Goal: Task Accomplishment & Management: Manage account settings

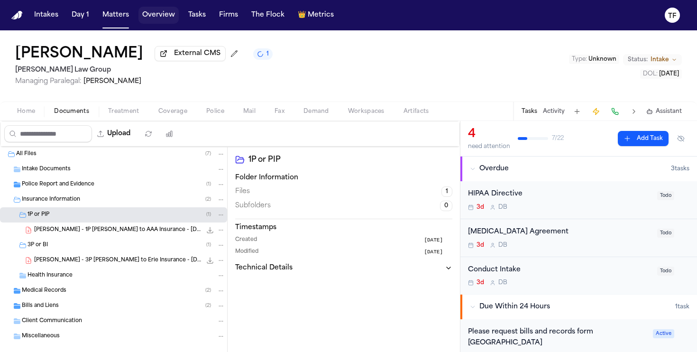
scroll to position [807, 0]
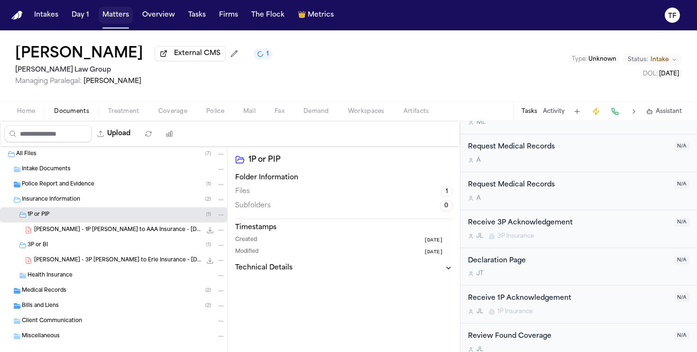
click at [104, 14] on button "Matters" at bounding box center [116, 15] width 34 height 17
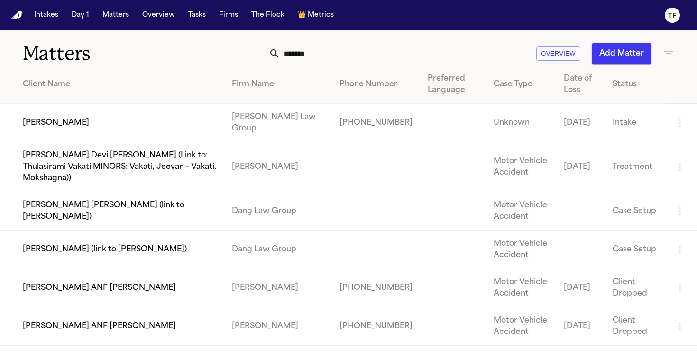
click at [643, 51] on button "Add Matter" at bounding box center [622, 53] width 60 height 21
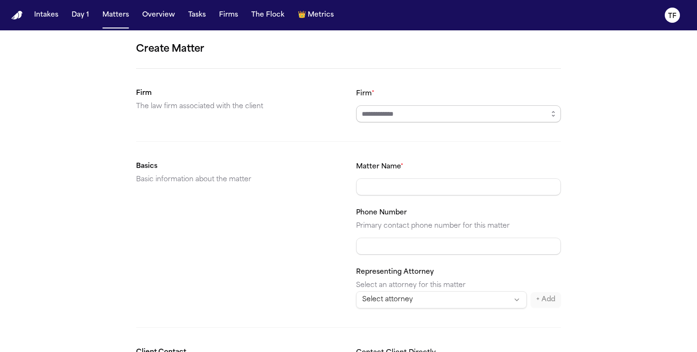
click at [398, 116] on input "Firm *" at bounding box center [458, 113] width 205 height 17
click at [396, 136] on body "**********" at bounding box center [348, 176] width 697 height 352
type input "**********"
drag, startPoint x: 388, startPoint y: 188, endPoint x: 394, endPoint y: 180, distance: 9.6
click at [388, 188] on input "Matter Name *" at bounding box center [458, 186] width 205 height 17
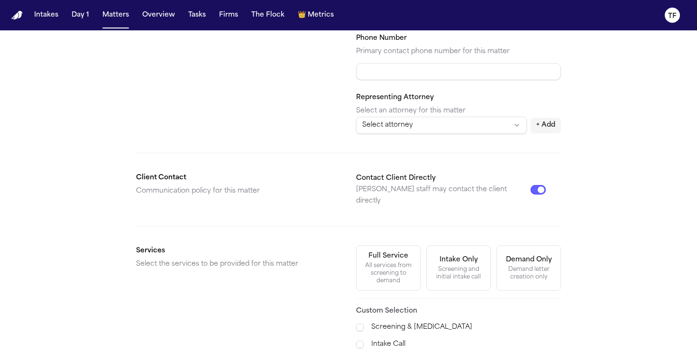
scroll to position [199, 0]
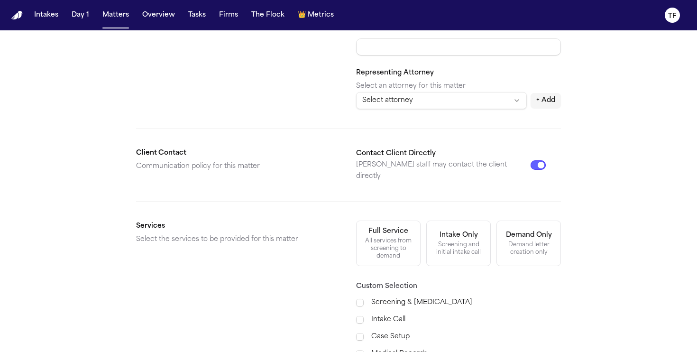
type input "**********"
click at [421, 253] on div "Full Service All services from screening to demand Intake Only Screening and in…" at bounding box center [458, 243] width 205 height 46
click at [409, 246] on div "All services from screening to demand" at bounding box center [388, 248] width 52 height 23
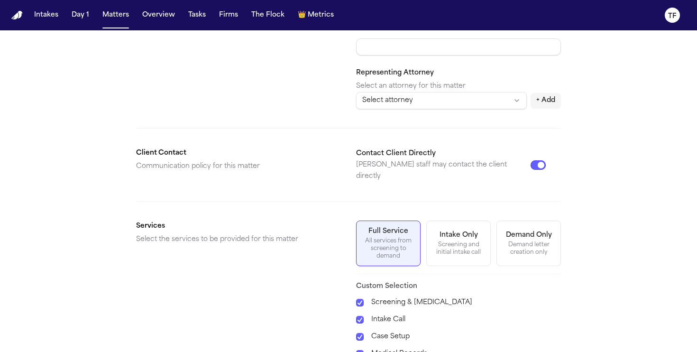
scroll to position [324, 0]
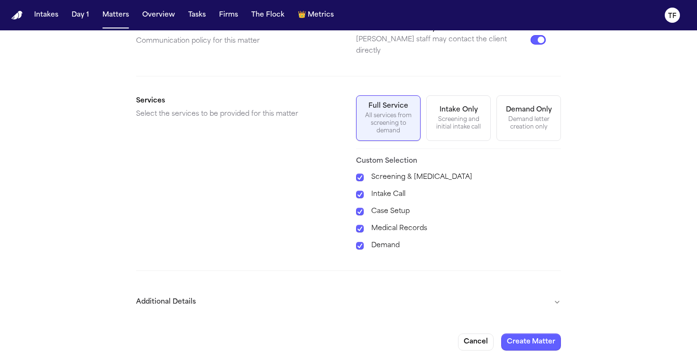
click at [531, 322] on form "**********" at bounding box center [348, 33] width 425 height 633
drag, startPoint x: 532, startPoint y: 326, endPoint x: 538, endPoint y: 321, distance: 7.4
click at [532, 333] on button "Create Matter" at bounding box center [531, 341] width 60 height 17
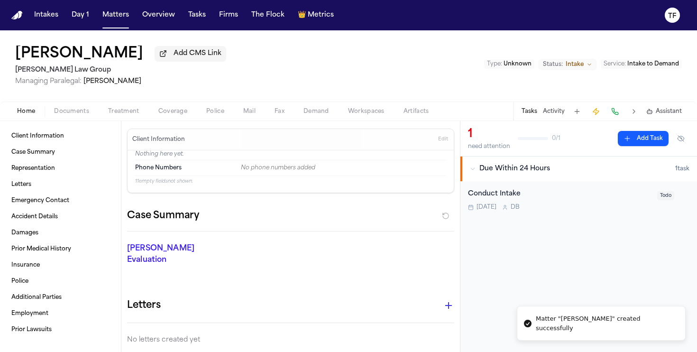
click at [550, 110] on button "Activity" at bounding box center [554, 112] width 22 height 8
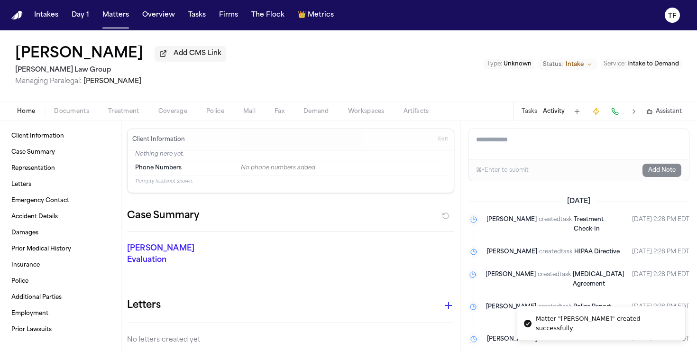
click at [531, 156] on textarea "Add a note to this matter" at bounding box center [578, 144] width 220 height 30
paste textarea "**********"
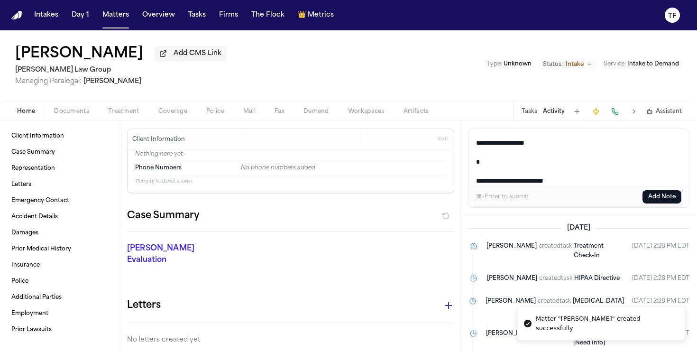
click at [663, 172] on textarea "**********" at bounding box center [578, 157] width 220 height 57
type textarea "**********"
click at [659, 201] on button "Add Note" at bounding box center [661, 196] width 39 height 13
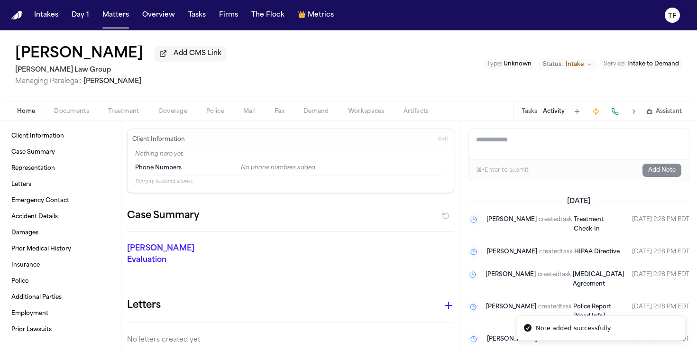
scroll to position [0, 0]
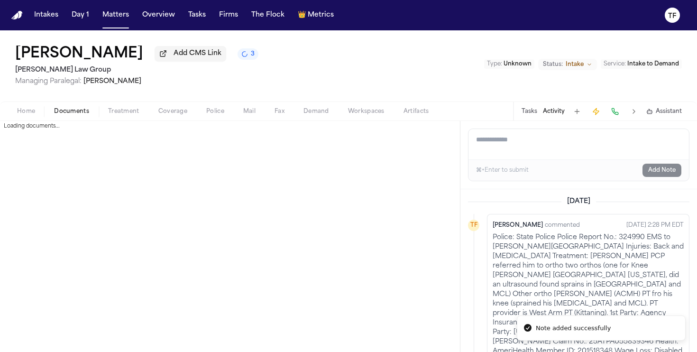
click at [89, 109] on button "Documents" at bounding box center [72, 111] width 54 height 11
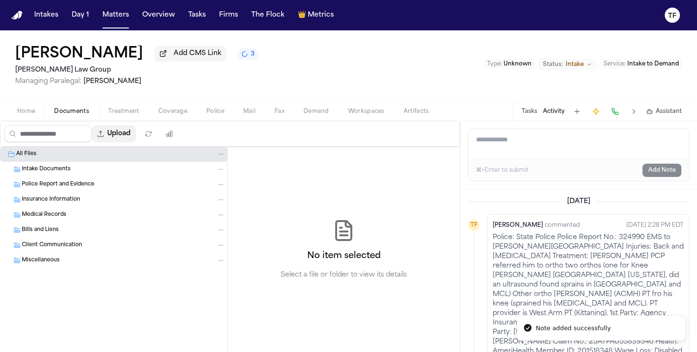
click at [129, 134] on button "Upload" at bounding box center [114, 133] width 44 height 17
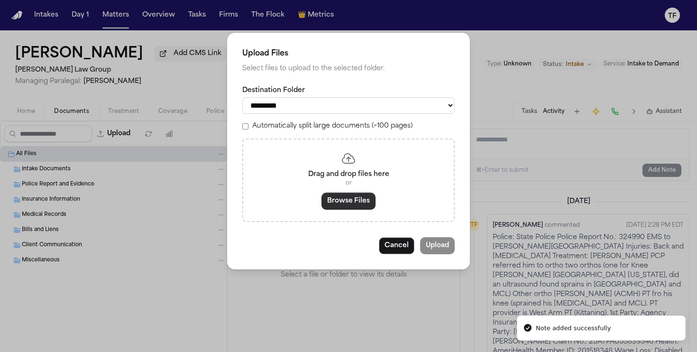
click at [359, 210] on button "Browse Files" at bounding box center [348, 200] width 54 height 17
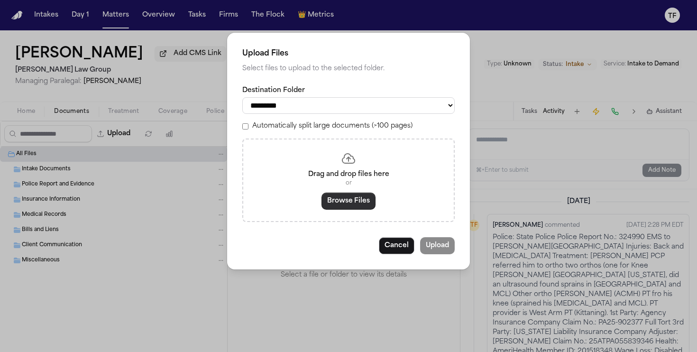
click at [341, 210] on button "Browse Files" at bounding box center [348, 200] width 54 height 17
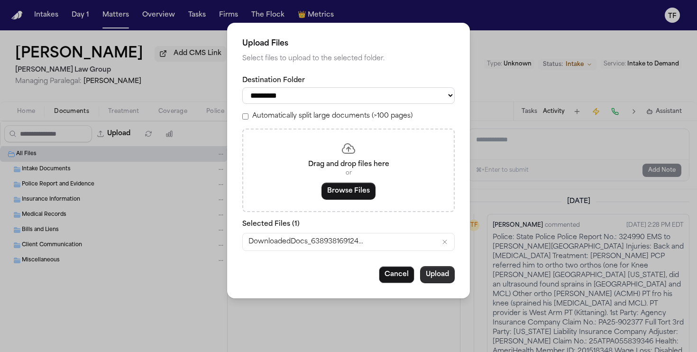
click at [436, 278] on button "Upload" at bounding box center [437, 274] width 35 height 17
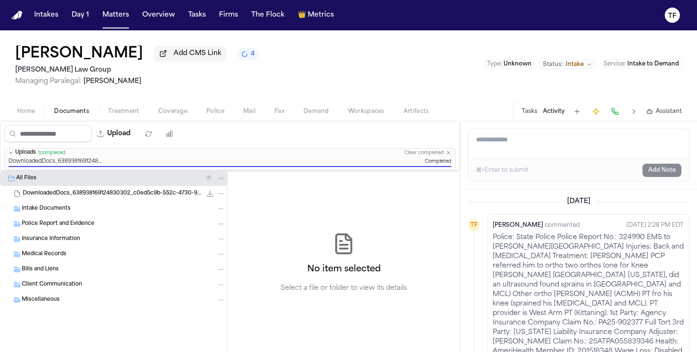
click at [128, 198] on div "DownloadedDocs_638938169124830302_c0ed5c9b-552c-4730-98c1-b35300f7a087.zip 1.1 …" at bounding box center [124, 193] width 202 height 9
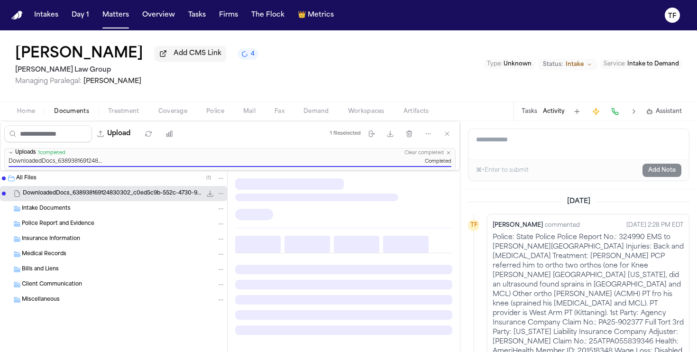
click at [128, 198] on div "DownloadedDocs_638938169124830302_c0ed5c9b-552c-4730-98c1-b35300f7a087.zip 1.1 …" at bounding box center [124, 193] width 202 height 9
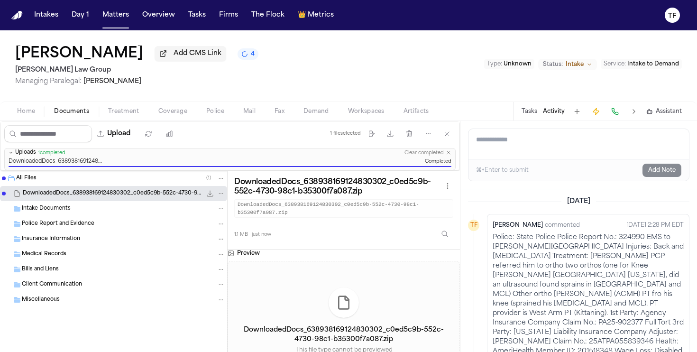
click at [339, 288] on div "DownloadedDocs_638938169124830302_c0ed5c9b-552c-4730-98c1-b35300f7a087.zip This…" at bounding box center [344, 332] width 232 height 142
click at [448, 157] on button "Uploads 1 completed Clear completed" at bounding box center [230, 152] width 450 height 9
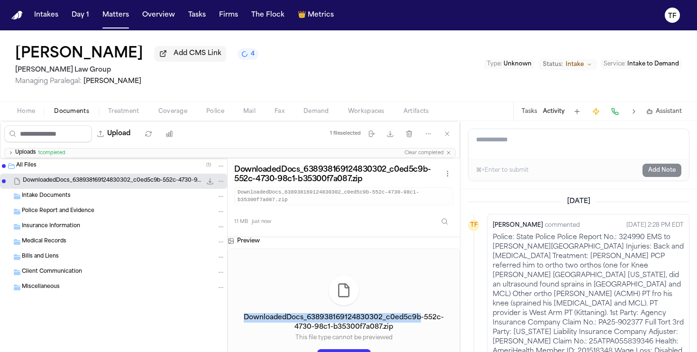
click at [220, 291] on icon "Folder: Miscellaneous" at bounding box center [221, 287] width 7 height 7
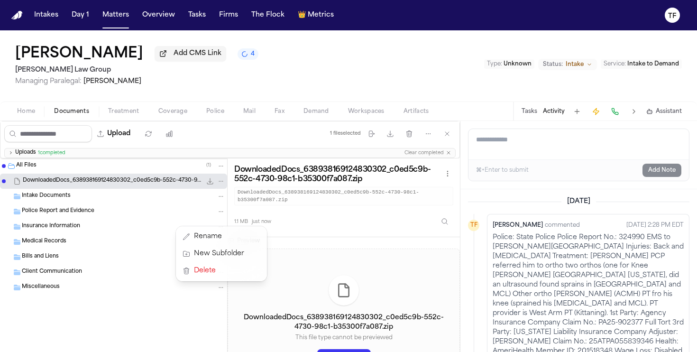
click at [312, 311] on div "All Files ( 1 ) DownloadedDocs_638938169124830302_c0ed5c9b-552c-4730-98c1-b3530…" at bounding box center [230, 273] width 460 height 231
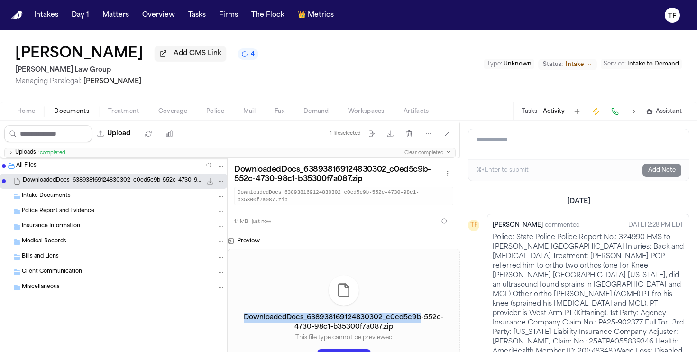
click at [32, 199] on span "Intake Documents" at bounding box center [46, 196] width 49 height 8
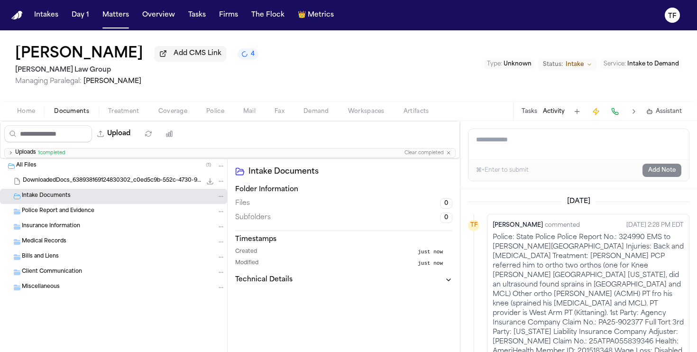
click at [46, 194] on span "Intake Documents" at bounding box center [46, 196] width 49 height 8
click at [52, 189] on div "DownloadedDocs_638938169124830302_c0ed5c9b-552c-4730-98c1-b35300f7a087.zip 1.1 …" at bounding box center [113, 181] width 227 height 15
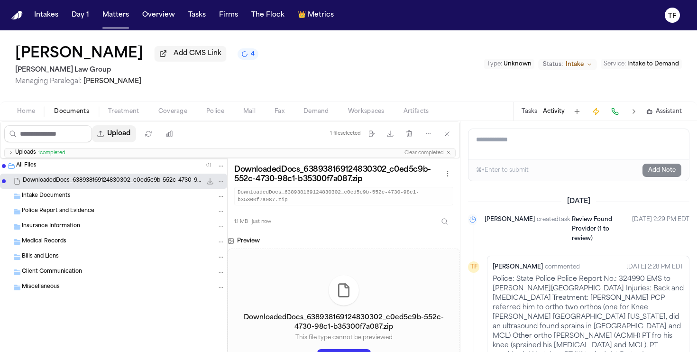
click at [127, 135] on button "Upload" at bounding box center [114, 133] width 44 height 17
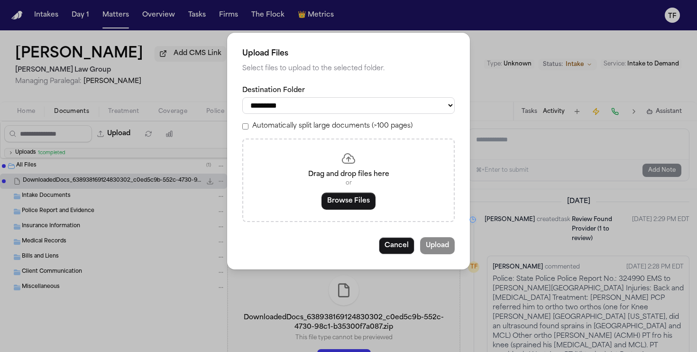
click at [349, 215] on div "Drag and drop files here or Browse Files" at bounding box center [348, 179] width 212 height 83
click at [351, 209] on button "Browse Files" at bounding box center [348, 200] width 54 height 17
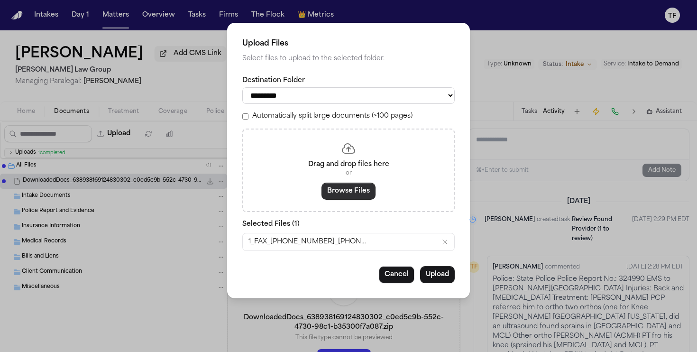
click at [344, 194] on button "Browse Files" at bounding box center [348, 191] width 54 height 17
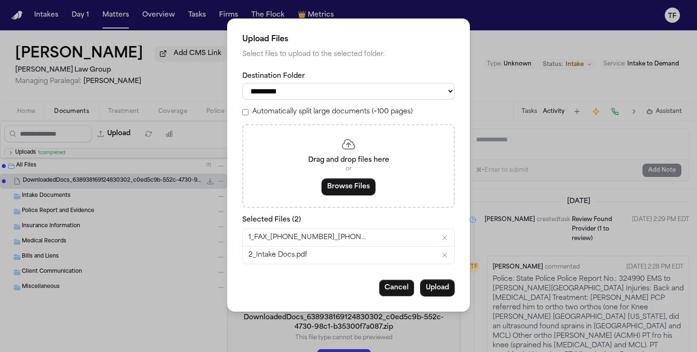
click at [448, 286] on button "Upload" at bounding box center [437, 287] width 35 height 17
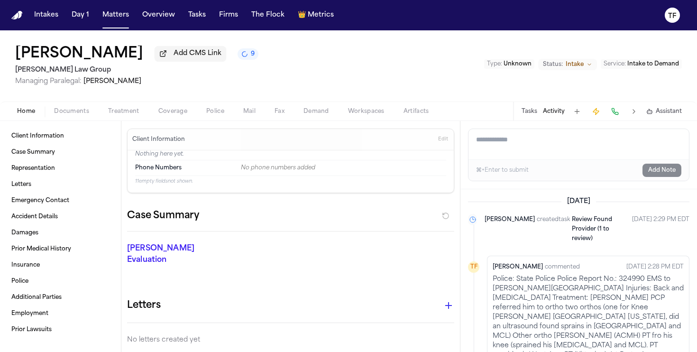
click at [20, 115] on span "Home" at bounding box center [26, 112] width 18 height 8
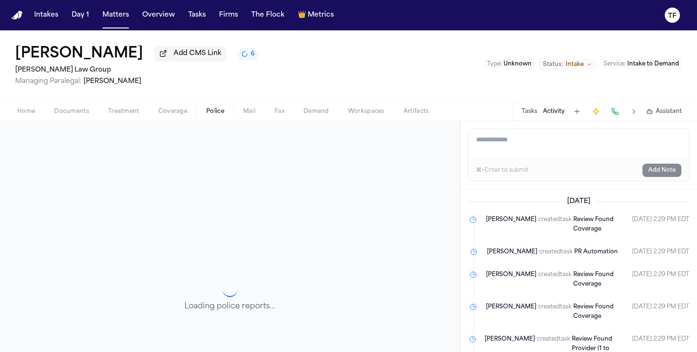
click at [215, 112] on span "Police" at bounding box center [215, 112] width 18 height 8
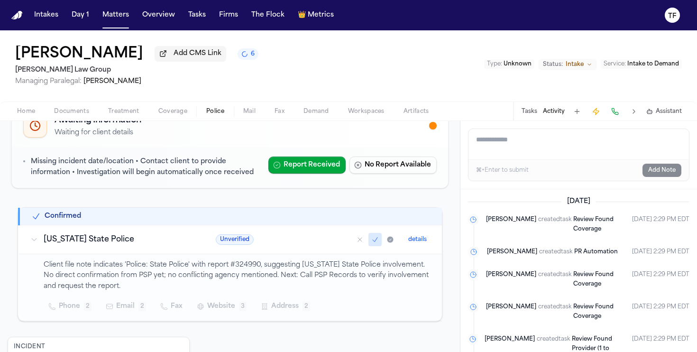
scroll to position [75, 0]
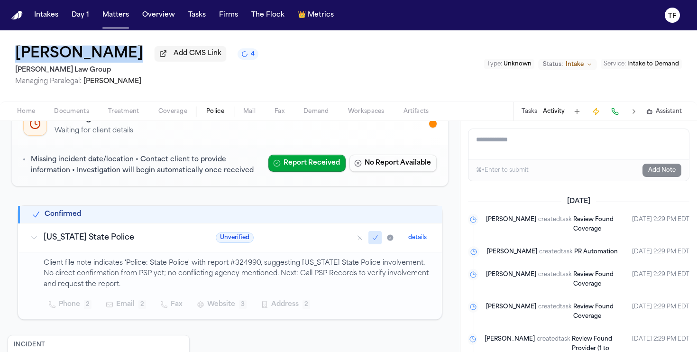
drag, startPoint x: 172, startPoint y: 53, endPoint x: 18, endPoint y: 58, distance: 153.7
click at [18, 58] on div "James L Fortunato Jr Add CMS Link 4" at bounding box center [136, 54] width 243 height 17
copy div "[PERSON_NAME]"
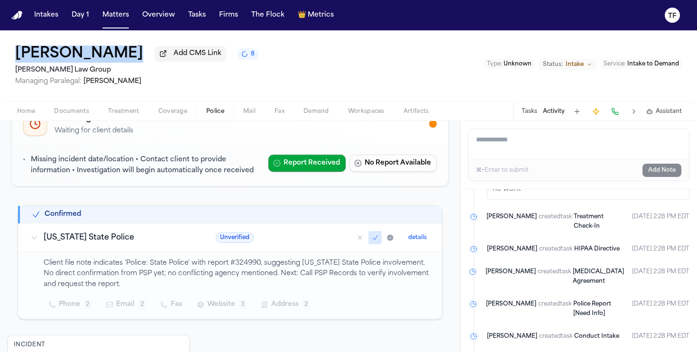
scroll to position [356, 0]
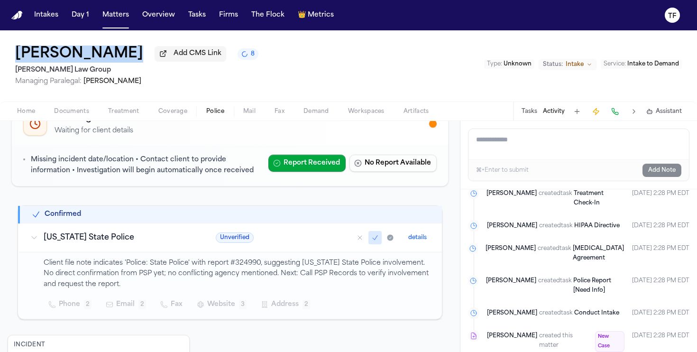
click at [585, 65] on button "Status: Intake" at bounding box center [567, 64] width 59 height 11
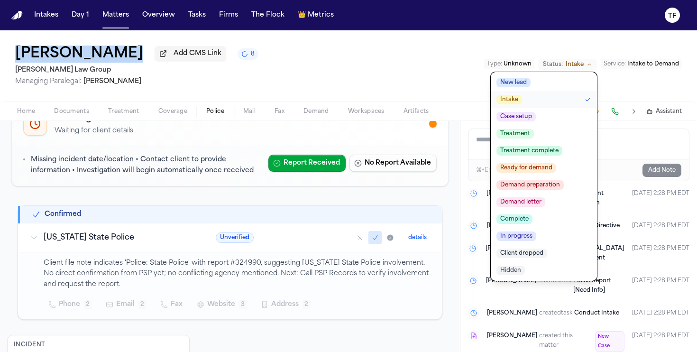
click at [544, 121] on button "Case setup" at bounding box center [544, 116] width 106 height 17
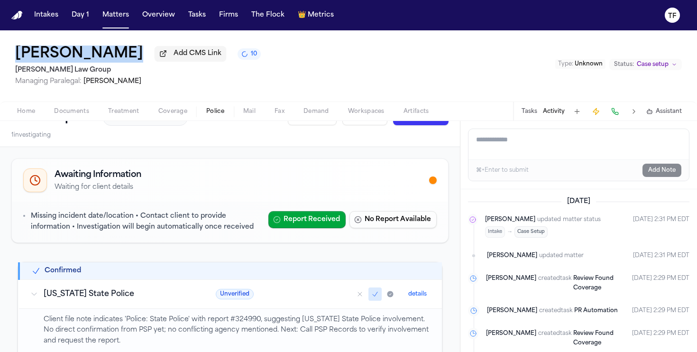
scroll to position [0, 0]
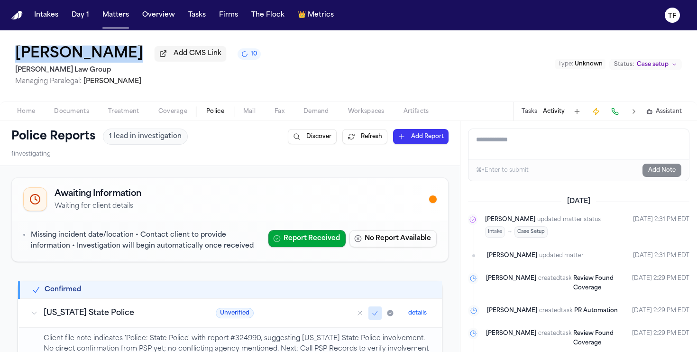
click at [131, 115] on span "Treatment" at bounding box center [123, 112] width 31 height 8
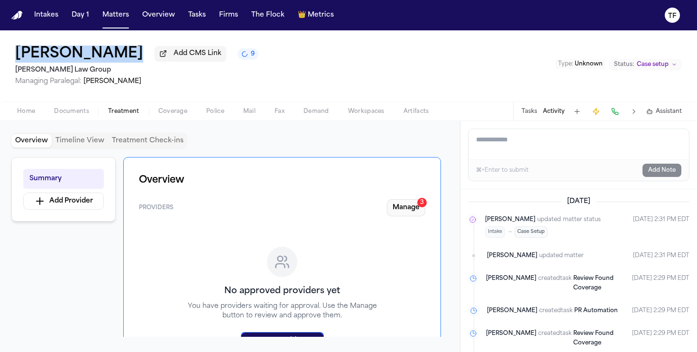
click at [410, 208] on button "Manage 3" at bounding box center [406, 207] width 38 height 17
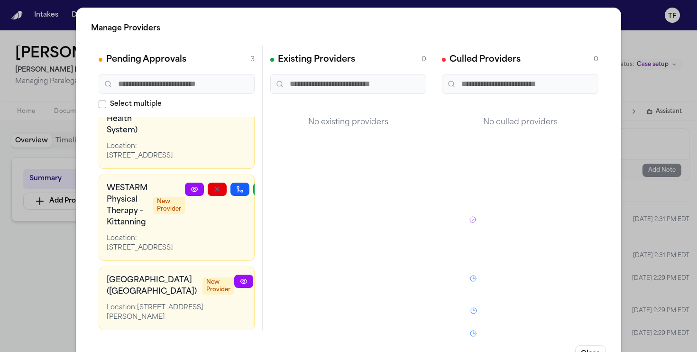
scroll to position [149, 27]
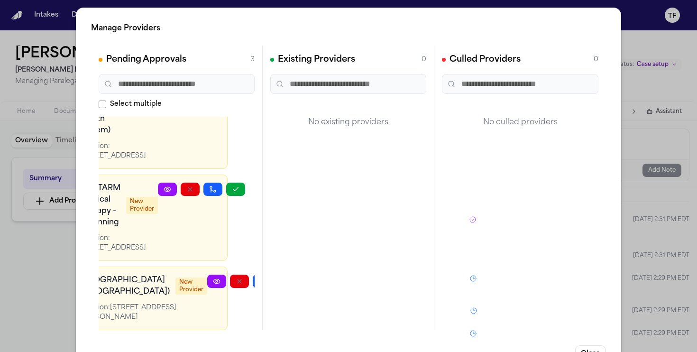
click at [275, 275] on button "button" at bounding box center [284, 281] width 19 height 13
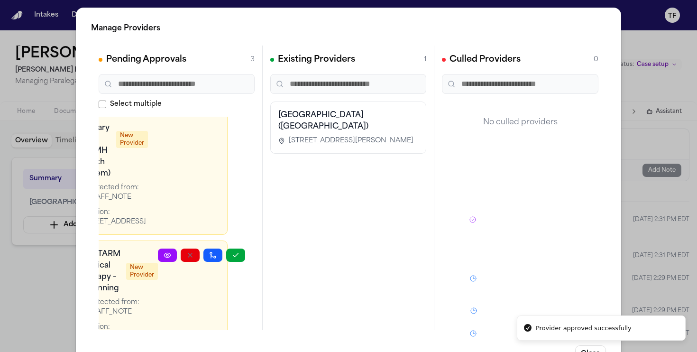
click at [64, 302] on div "Manage Providers Pending Approvals 3 Select multiple Center for Orthopaedics & …" at bounding box center [348, 192] width 697 height 385
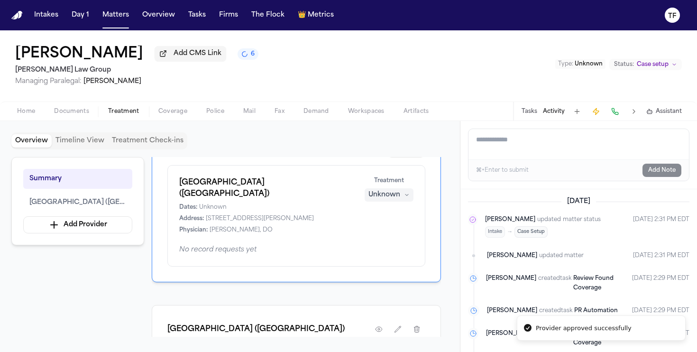
scroll to position [7, 0]
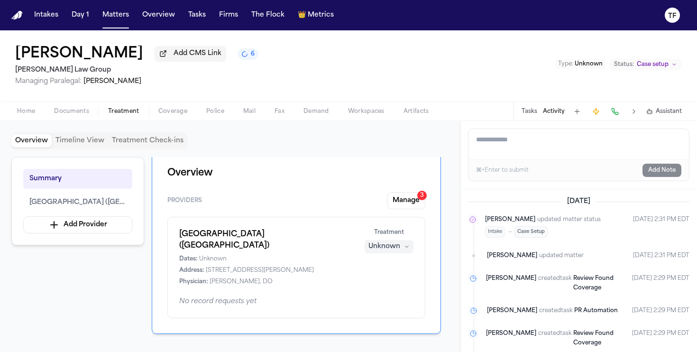
click at [377, 251] on div "Unknown" at bounding box center [384, 246] width 32 height 9
click at [381, 288] on span "Completed" at bounding box center [377, 284] width 37 height 9
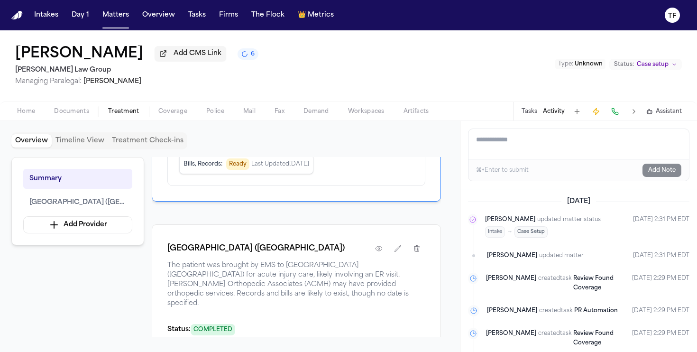
scroll to position [0, 0]
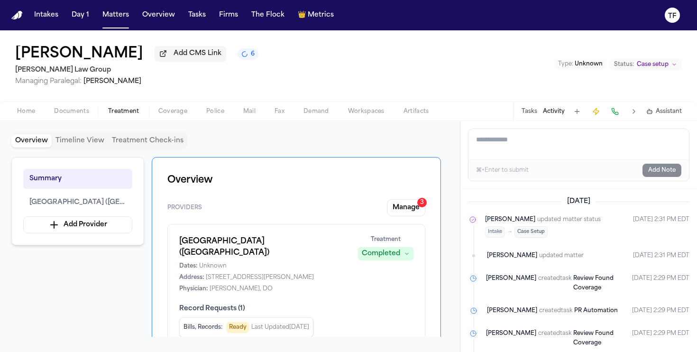
drag, startPoint x: 253, startPoint y: 256, endPoint x: 172, endPoint y: 245, distance: 81.8
click at [172, 245] on div "Armstrong County Memorial Hospital (ACMH Hospital) Dates: Unknown Address: One …" at bounding box center [296, 286] width 258 height 125
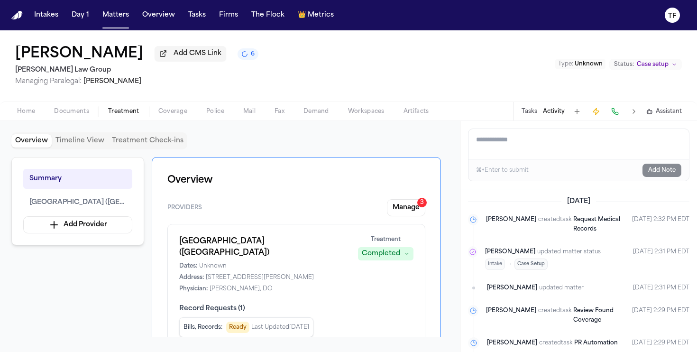
copy h1 "Armstrong County Memorial Hospital (ACMH Hospital)"
click at [523, 113] on button "Tasks" at bounding box center [530, 112] width 16 height 8
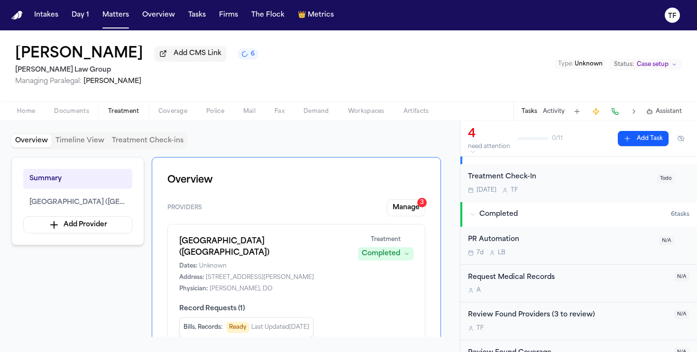
scroll to position [262, 0]
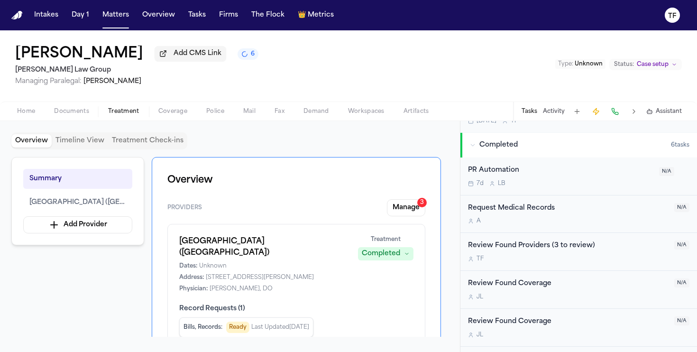
click at [538, 218] on div "Request Medical Records A" at bounding box center [568, 214] width 201 height 22
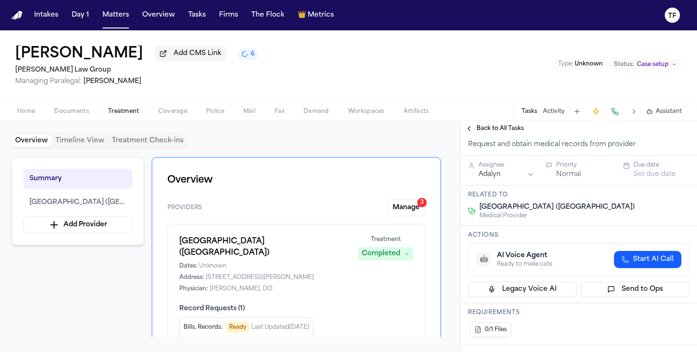
scroll to position [47, 0]
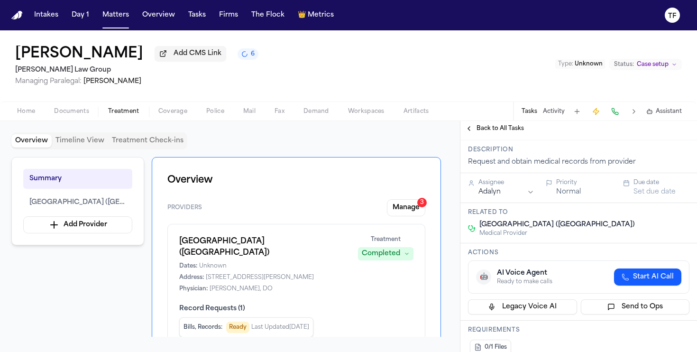
click at [501, 132] on span "Back to All Tasks" at bounding box center [499, 129] width 47 height 8
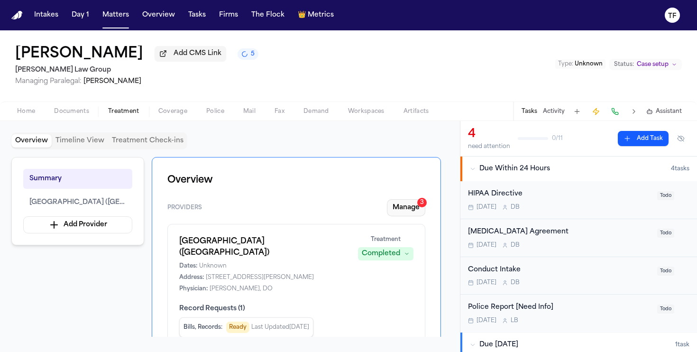
click at [418, 216] on button "Manage 3" at bounding box center [406, 207] width 38 height 17
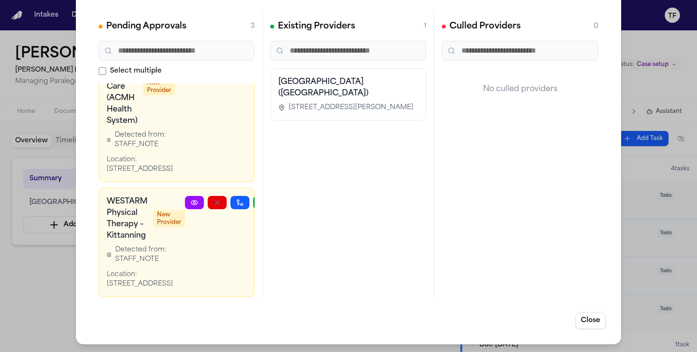
scroll to position [195, 38]
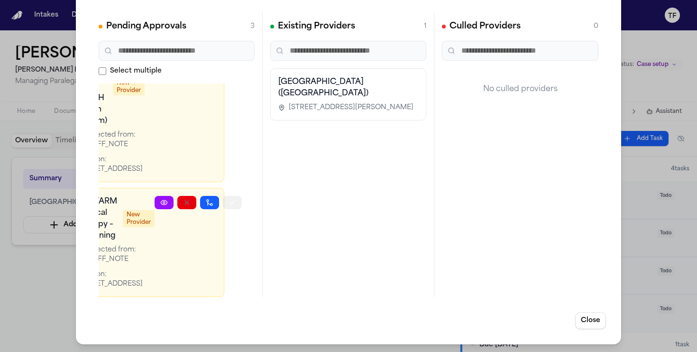
click at [224, 196] on button "button" at bounding box center [232, 202] width 19 height 13
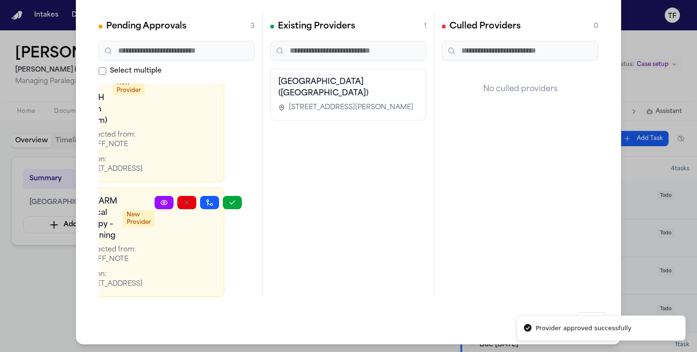
scroll to position [71, 38]
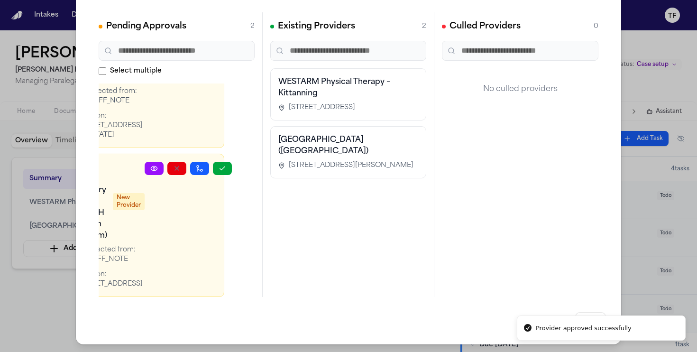
click at [57, 307] on div "Manage Providers Pending Approvals 2 Select multiple Center for Orthopaedics & …" at bounding box center [348, 159] width 697 height 385
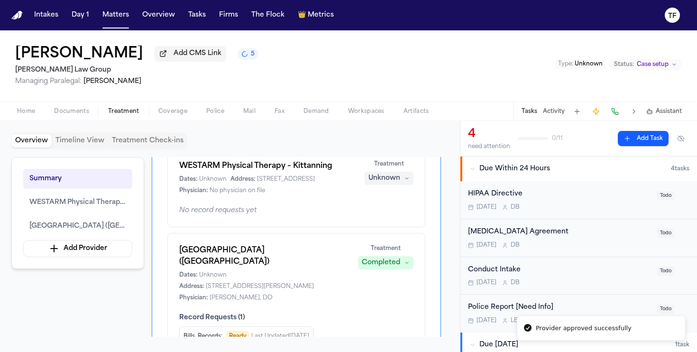
scroll to position [67, 0]
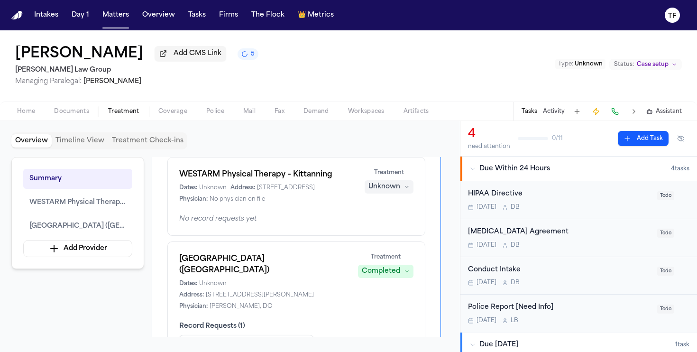
click at [403, 191] on button "Unknown" at bounding box center [389, 186] width 49 height 13
click at [400, 205] on button "Treating" at bounding box center [389, 208] width 76 height 17
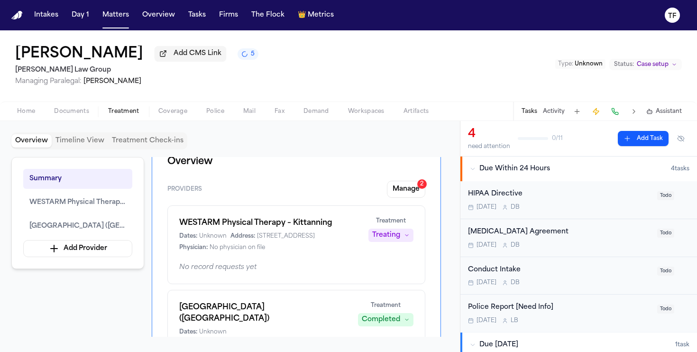
scroll to position [0, 0]
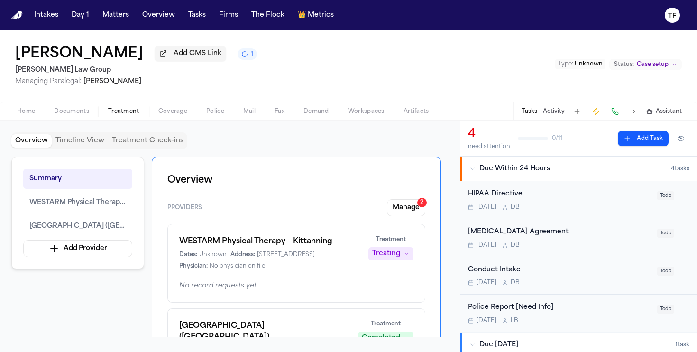
click at [551, 110] on button "Activity" at bounding box center [554, 112] width 22 height 8
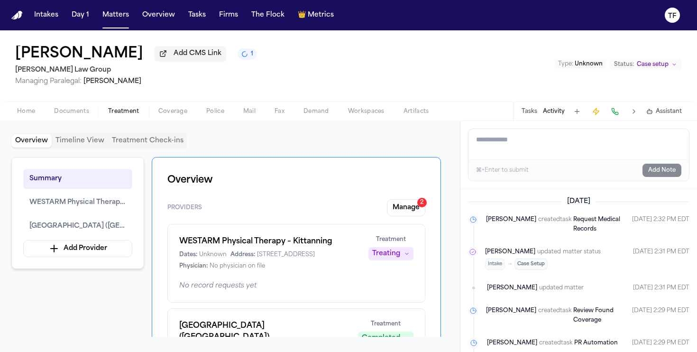
click at [527, 138] on textarea "Add a note to this matter" at bounding box center [578, 144] width 220 height 30
paste textarea "**********"
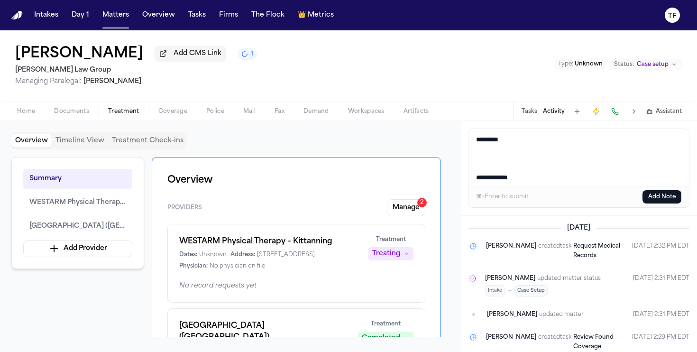
scroll to position [262, 0]
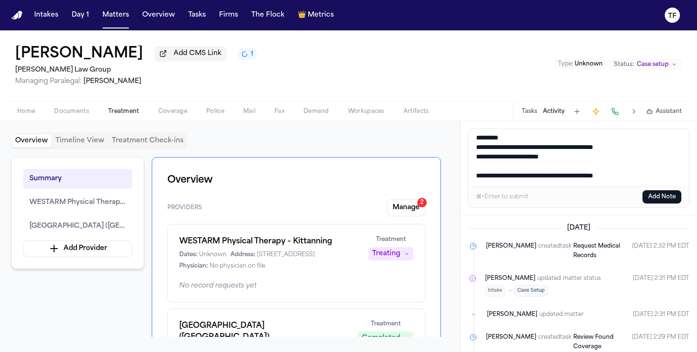
type textarea "**********"
click at [644, 192] on button "Add Note" at bounding box center [661, 196] width 39 height 13
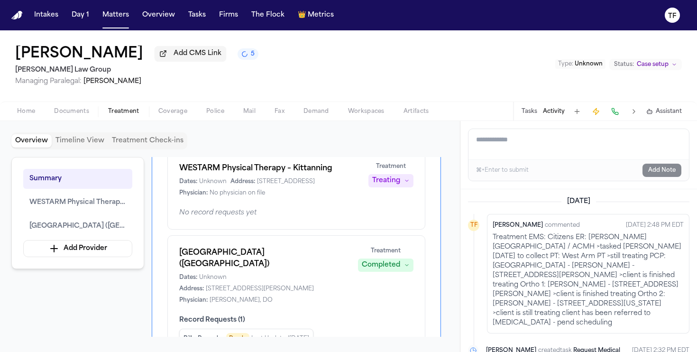
scroll to position [0, 0]
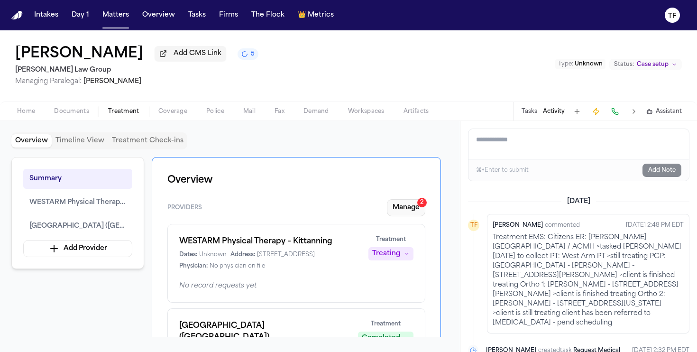
click at [411, 202] on button "Manage 2" at bounding box center [406, 207] width 38 height 17
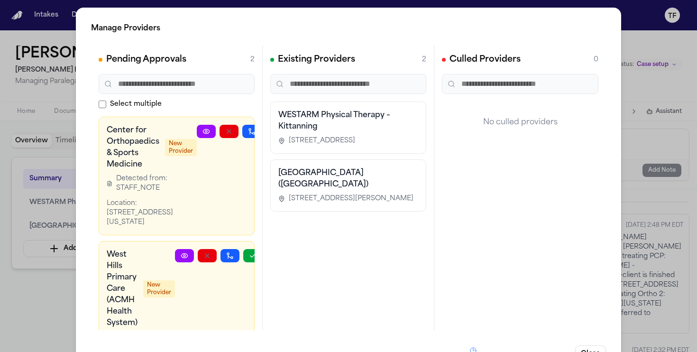
click at [619, 176] on div "Manage Providers Pending Approvals 2 Select multiple Center for Orthopaedics & …" at bounding box center [348, 192] width 697 height 385
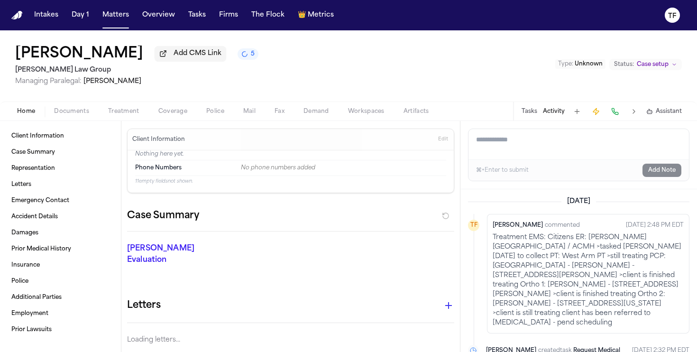
click at [24, 115] on span "Home" at bounding box center [26, 112] width 18 height 8
click at [128, 115] on span "Treatment" at bounding box center [123, 112] width 31 height 8
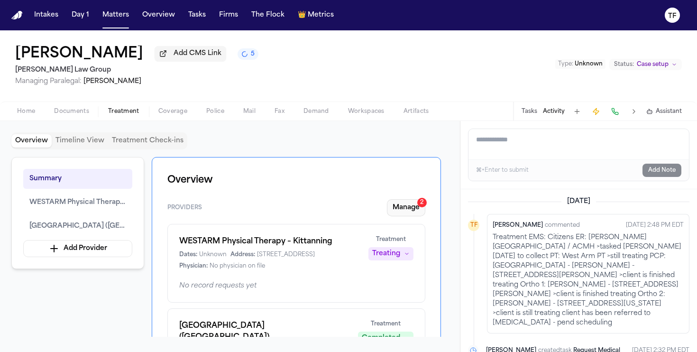
click at [420, 201] on div "2" at bounding box center [421, 202] width 9 height 9
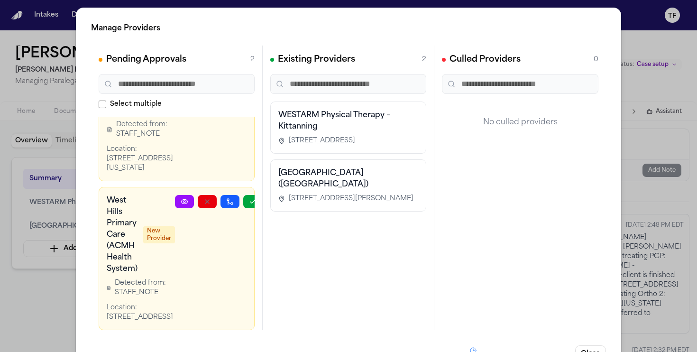
scroll to position [71, 0]
click at [56, 312] on div "Manage Providers Pending Approvals 2 Select multiple Center for Orthopaedics & …" at bounding box center [348, 192] width 697 height 385
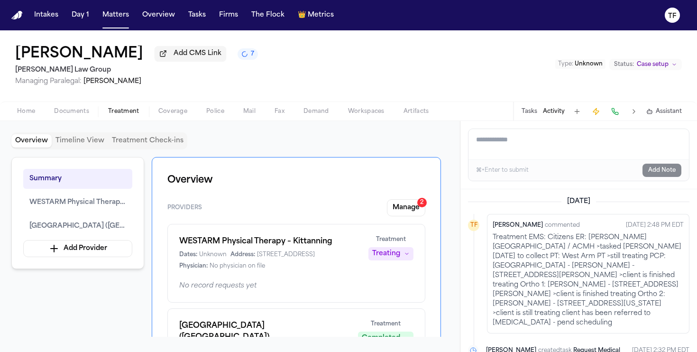
click at [7, 114] on div "Home Documents Treatment Coverage Police Mail Fax Demand Workspaces Artifacts T…" at bounding box center [348, 110] width 697 height 19
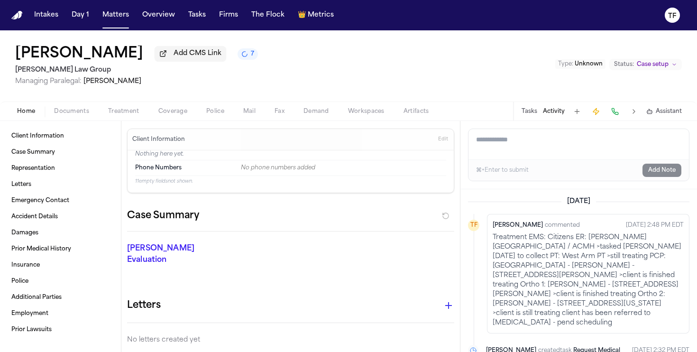
click at [24, 117] on button "Home" at bounding box center [26, 111] width 37 height 11
click at [135, 115] on span "Treatment" at bounding box center [123, 112] width 31 height 8
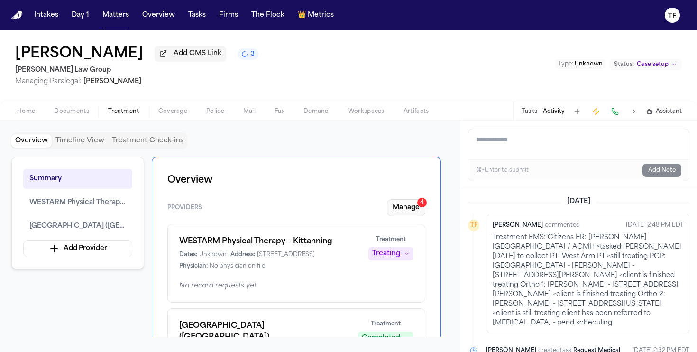
click at [412, 205] on button "Manage 4" at bounding box center [406, 207] width 38 height 17
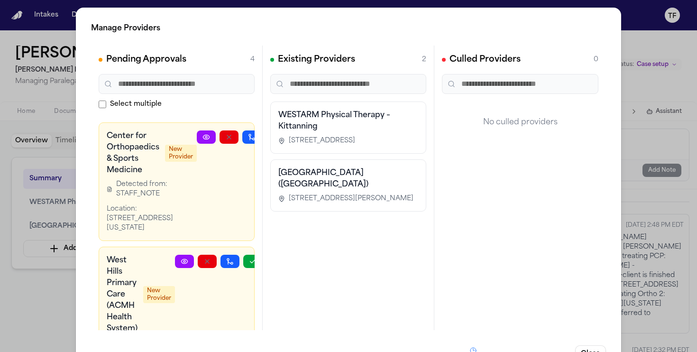
scroll to position [236, 0]
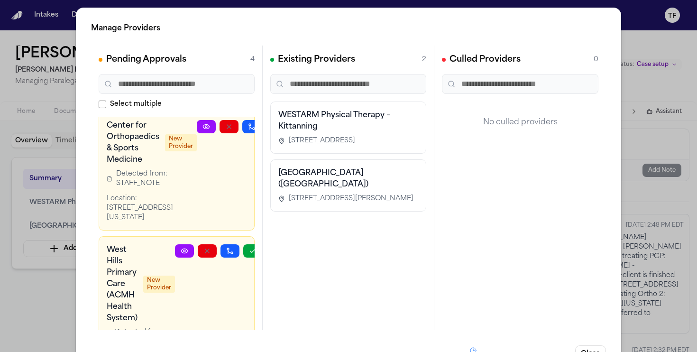
click at [624, 142] on div "Manage Providers Pending Approvals 4 Select multiple FasterCare Urgent Care – S…" at bounding box center [348, 192] width 697 height 385
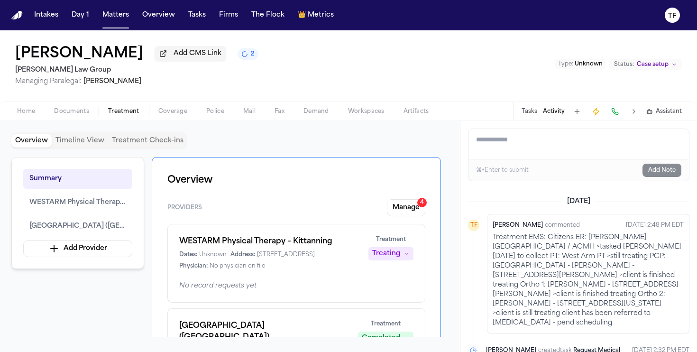
click at [11, 109] on button "Home" at bounding box center [26, 111] width 37 height 11
click at [134, 115] on span "Treatment" at bounding box center [123, 112] width 31 height 8
click at [409, 205] on button "Manage 4" at bounding box center [406, 207] width 38 height 17
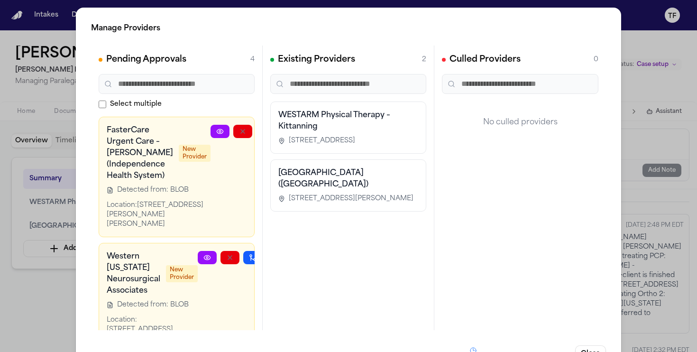
click at [651, 234] on div "Manage Providers Pending Approvals 4 Select multiple FasterCare Urgent Care – S…" at bounding box center [348, 192] width 697 height 385
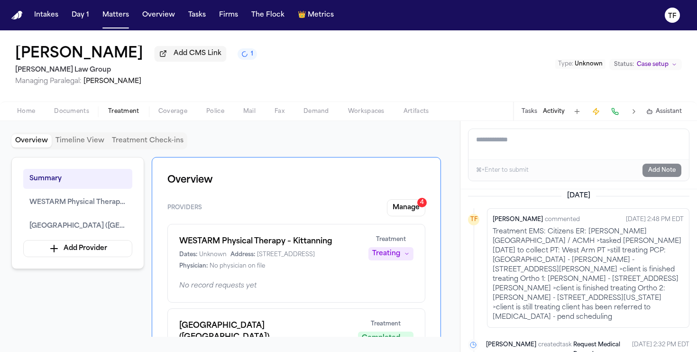
scroll to position [14, 0]
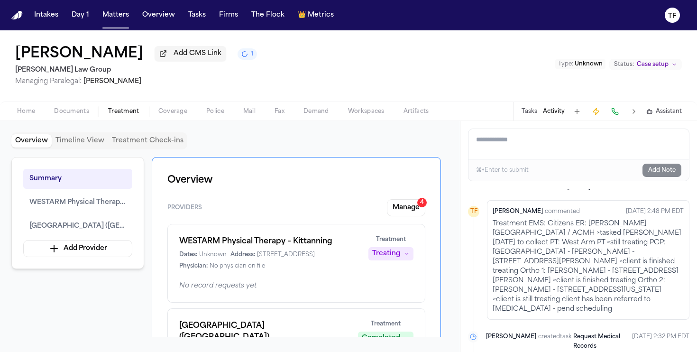
click at [257, 60] on button "1" at bounding box center [247, 53] width 19 height 11
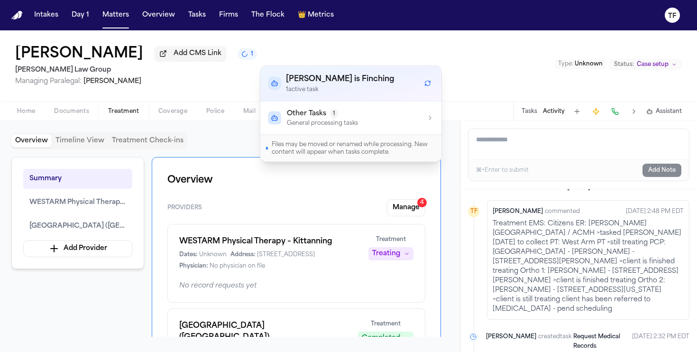
click at [300, 105] on button "Other Tasks 1 General processing tasks" at bounding box center [350, 117] width 181 height 33
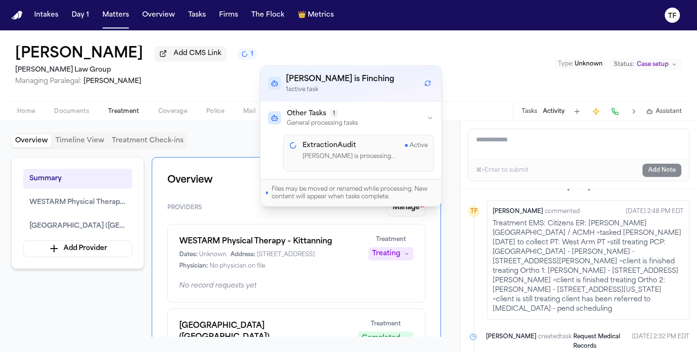
click at [457, 224] on div "Overview Timeline View Treatment Check-ins Summary WESTARM Physical Therapy – K…" at bounding box center [230, 236] width 460 height 231
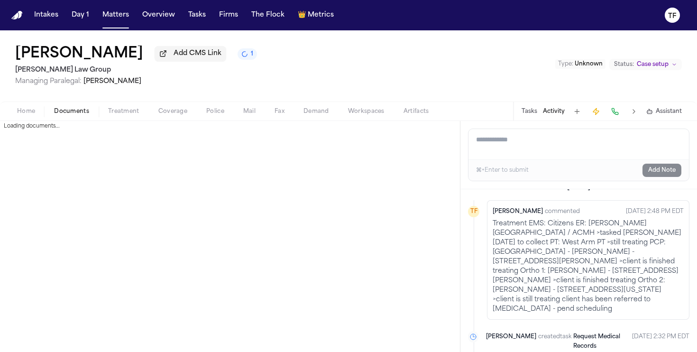
click at [69, 117] on span "button" at bounding box center [71, 116] width 46 height 1
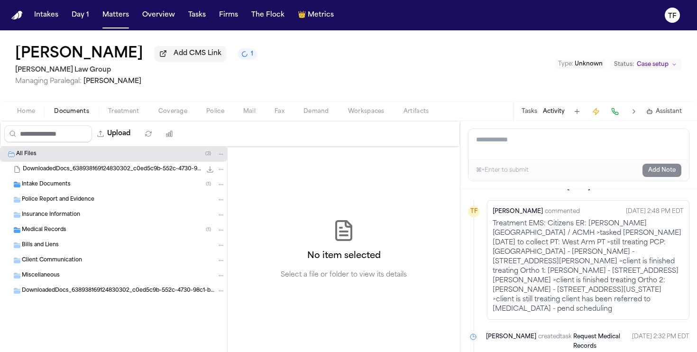
click at [44, 120] on div "Home Documents Treatment Coverage Police Mail Fax Demand Workspaces Artifacts T…" at bounding box center [348, 110] width 697 height 19
click at [26, 119] on div "Home Documents Treatment Coverage Police Mail Fax Demand Workspaces Artifacts T…" at bounding box center [348, 110] width 697 height 19
click at [26, 115] on span "Home" at bounding box center [26, 112] width 18 height 8
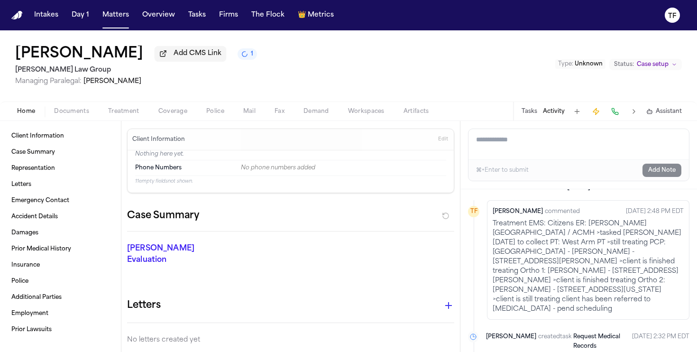
click at [22, 110] on span "Home" at bounding box center [26, 112] width 18 height 8
click at [113, 110] on span "Treatment" at bounding box center [123, 112] width 31 height 8
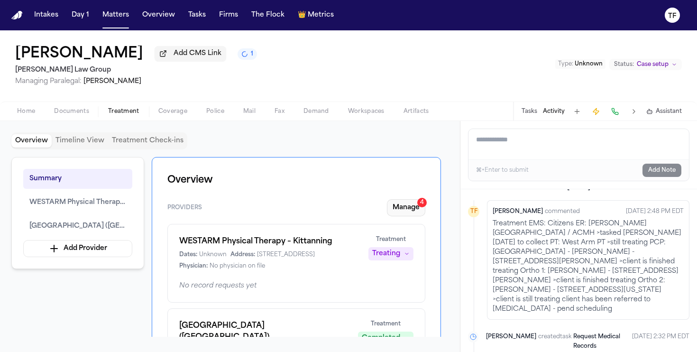
click at [400, 213] on button "Manage 4" at bounding box center [406, 207] width 38 height 17
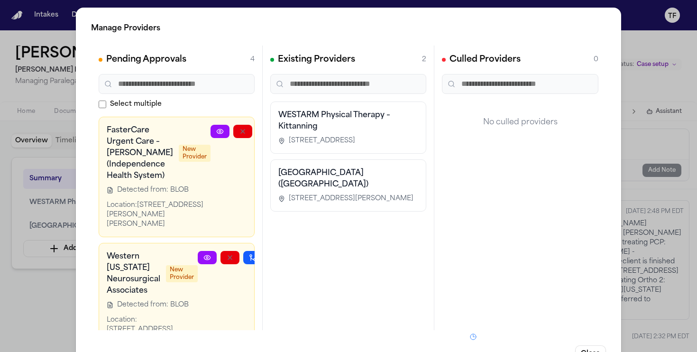
click at [638, 157] on div "Manage Providers Pending Approvals 4 Select multiple FasterCare Urgent Care – S…" at bounding box center [348, 192] width 697 height 385
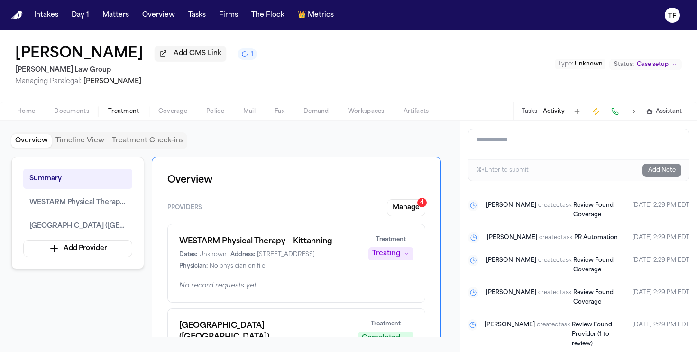
scroll to position [251, 0]
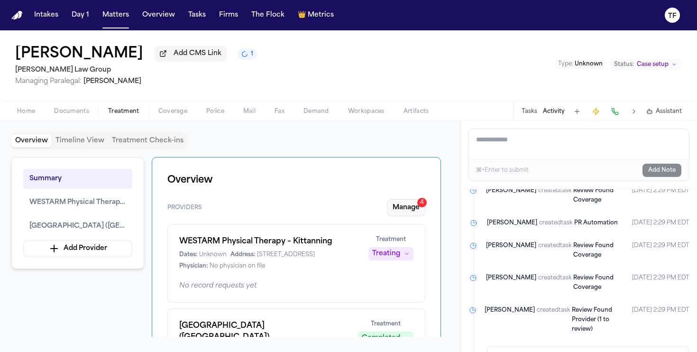
click at [419, 216] on button "Manage 4" at bounding box center [406, 207] width 38 height 17
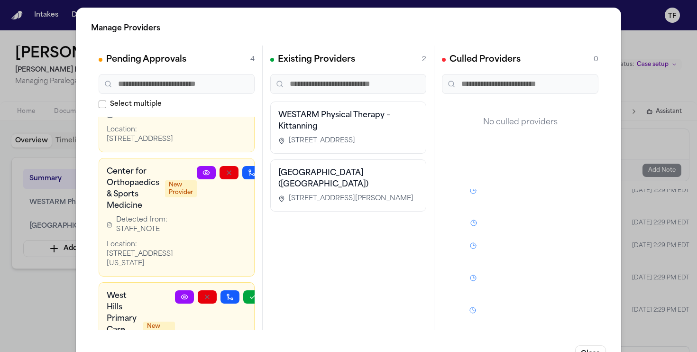
scroll to position [302, 0]
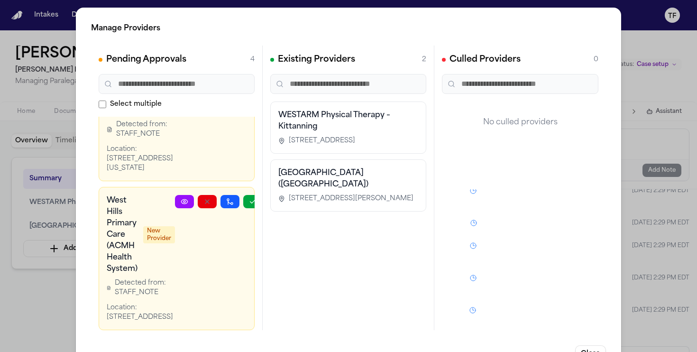
click at [639, 285] on div "Manage Providers Pending Approvals 4 Select multiple FasterCare Urgent Care – S…" at bounding box center [348, 192] width 697 height 385
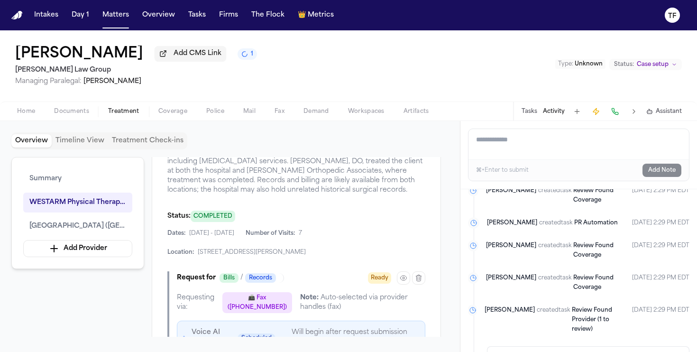
scroll to position [531, 0]
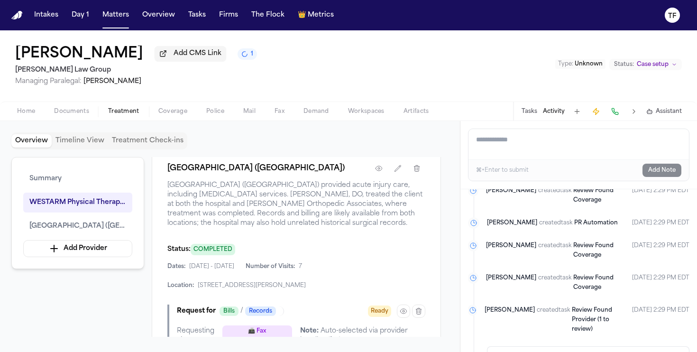
click at [106, 259] on div "Summary WESTARM Physical Therapy – Kittanning Armstrong County Memorial Hospita…" at bounding box center [77, 213] width 133 height 112
click at [81, 250] on button "Add Provider" at bounding box center [77, 248] width 109 height 17
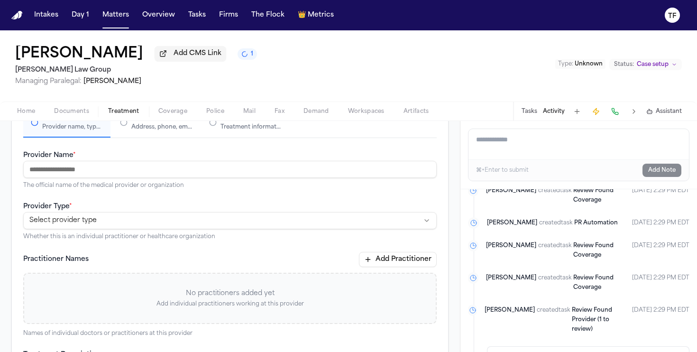
scroll to position [114, 0]
paste input "**********"
type input "**********"
click at [126, 225] on html "**********" at bounding box center [348, 176] width 697 height 352
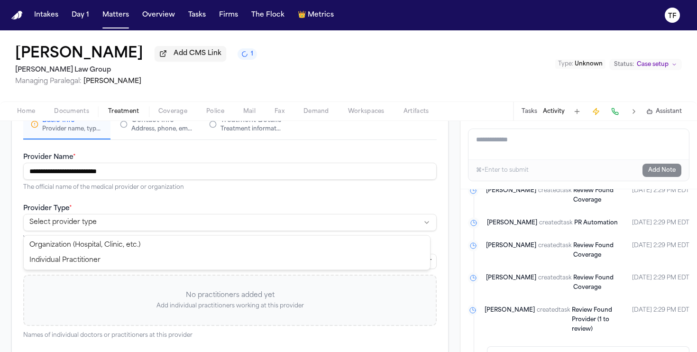
select select "**********"
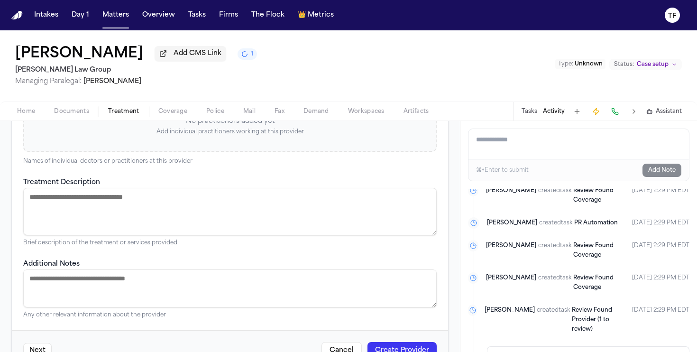
scroll to position [288, 0]
click at [168, 207] on textarea "Treatment Description" at bounding box center [229, 211] width 413 height 47
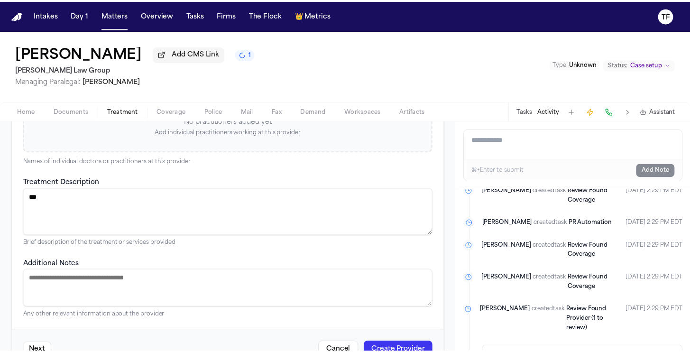
scroll to position [85, 0]
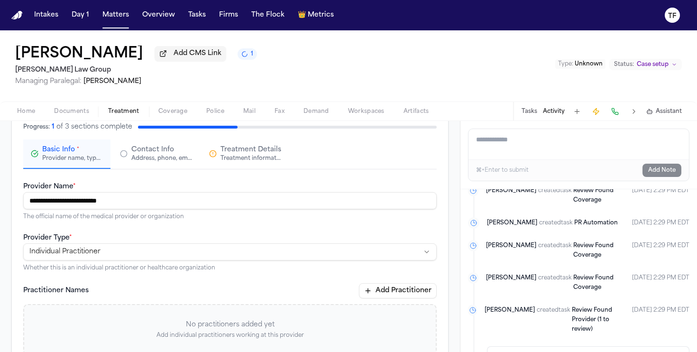
type textarea "***"
click at [142, 154] on span "Contact Info" at bounding box center [152, 149] width 43 height 9
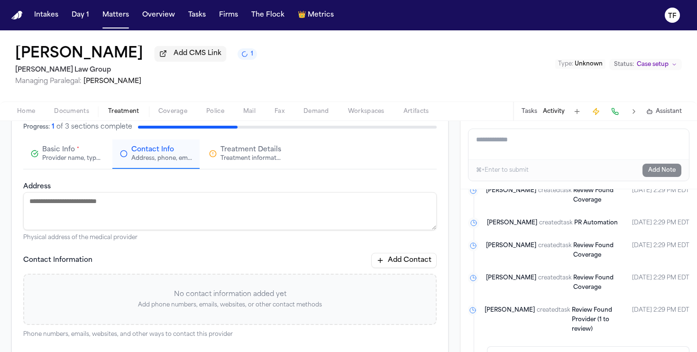
paste textarea "**********"
type textarea "**********"
click at [393, 260] on button "Add Contact" at bounding box center [403, 260] width 65 height 15
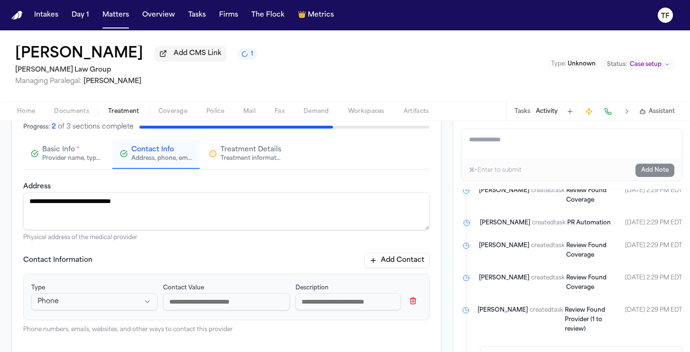
paste input "**********"
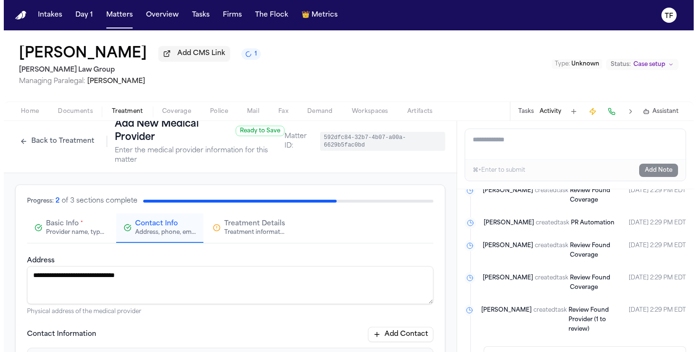
scroll to position [11, 0]
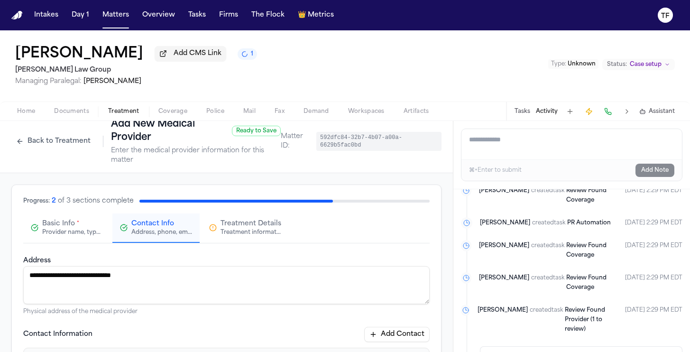
type input "**********"
click at [253, 239] on button "Treatment Details Treatment information, practitioners, and dates" at bounding box center [245, 227] width 87 height 29
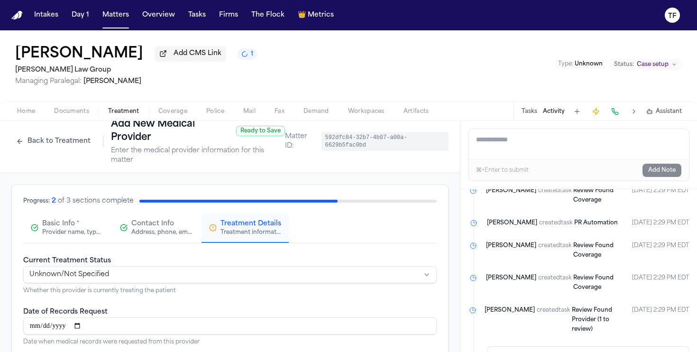
click at [182, 272] on html "**********" at bounding box center [348, 176] width 697 height 352
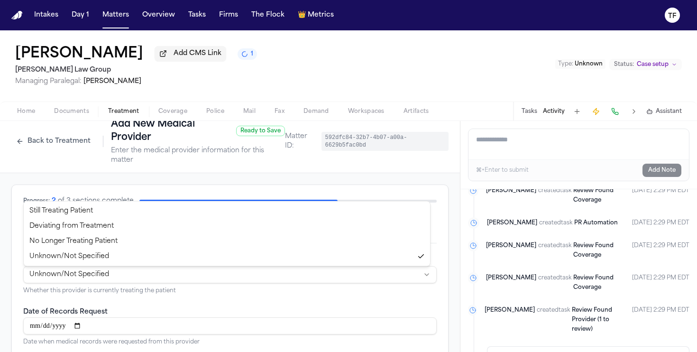
select select "*********"
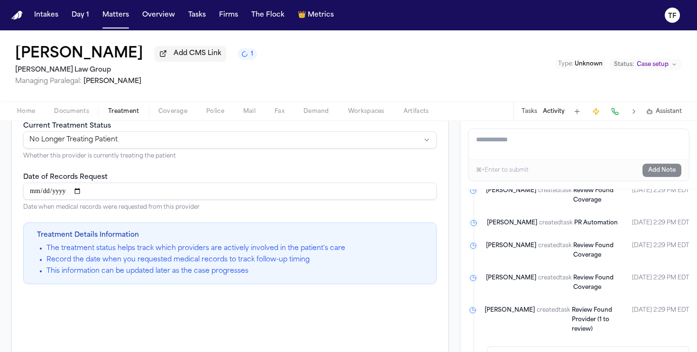
scroll to position [216, 0]
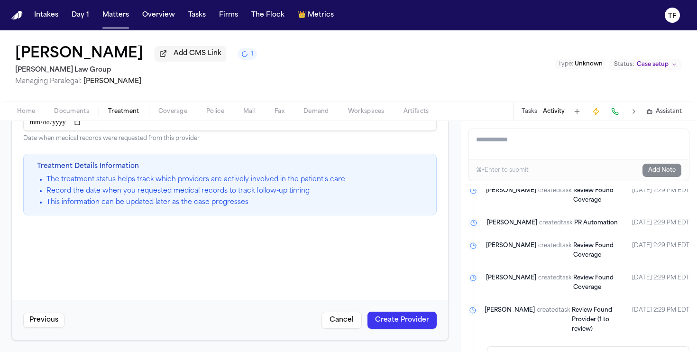
click at [403, 327] on button "Create Provider" at bounding box center [401, 320] width 69 height 17
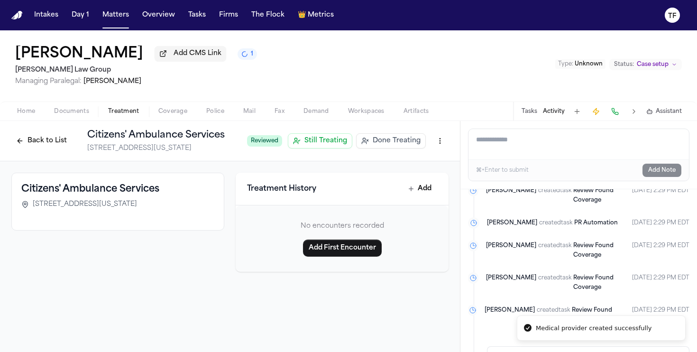
click at [401, 140] on span "Done Treating" at bounding box center [397, 140] width 48 height 9
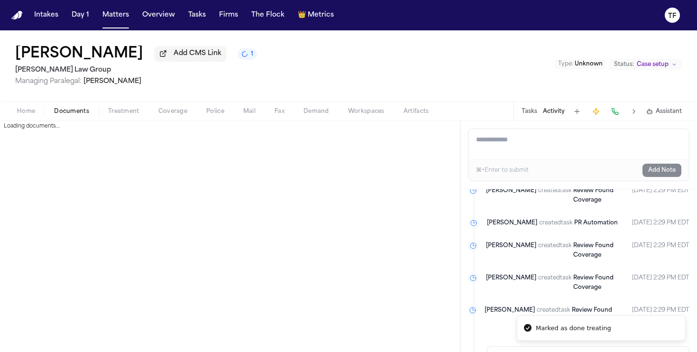
click at [78, 111] on span "Documents" at bounding box center [71, 112] width 35 height 8
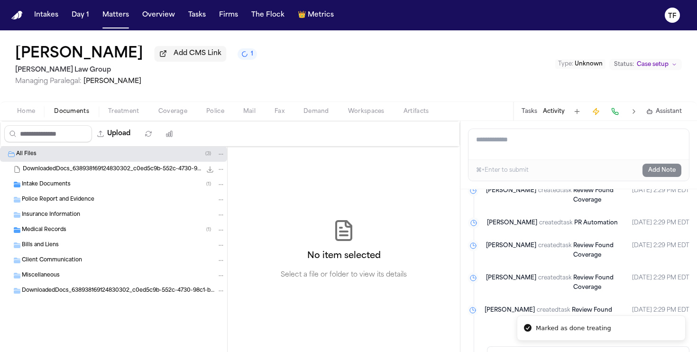
click at [121, 115] on span "Treatment" at bounding box center [123, 112] width 31 height 8
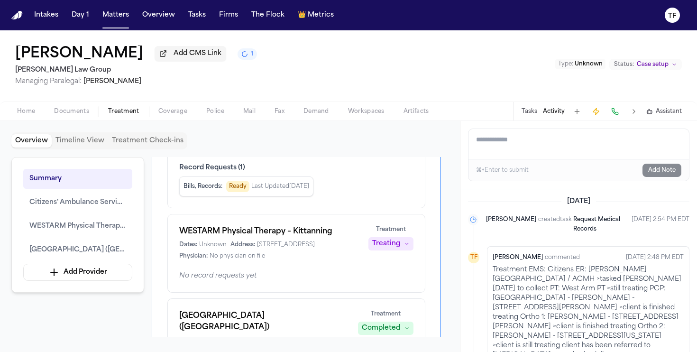
click at [536, 112] on button "Tasks" at bounding box center [530, 112] width 16 height 8
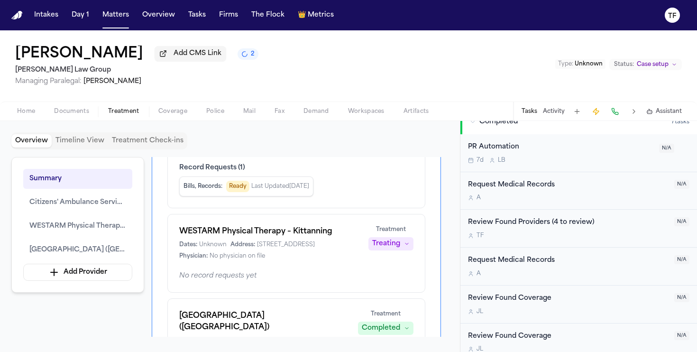
scroll to position [334, 0]
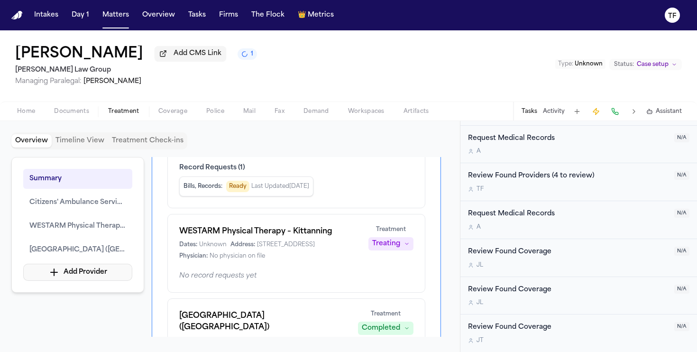
click at [115, 281] on button "Add Provider" at bounding box center [77, 272] width 109 height 17
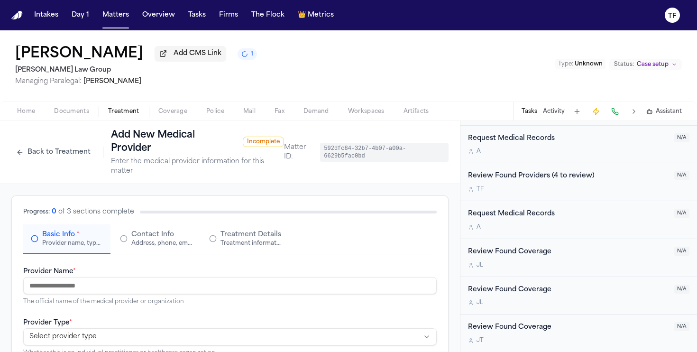
click at [19, 155] on button "Back to Treatment" at bounding box center [53, 152] width 84 height 15
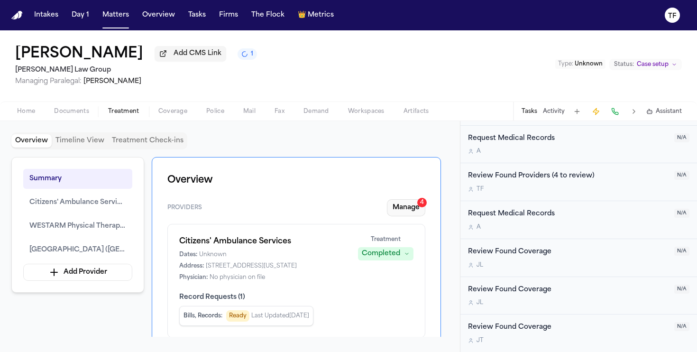
click at [417, 211] on button "Manage 4" at bounding box center [406, 207] width 38 height 17
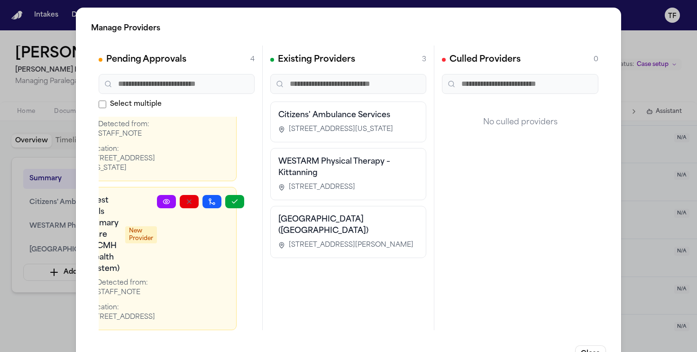
scroll to position [302, 43]
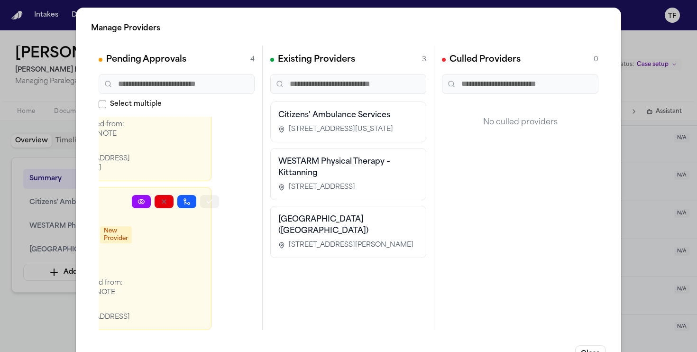
click at [208, 198] on icon "button" at bounding box center [210, 202] width 8 height 8
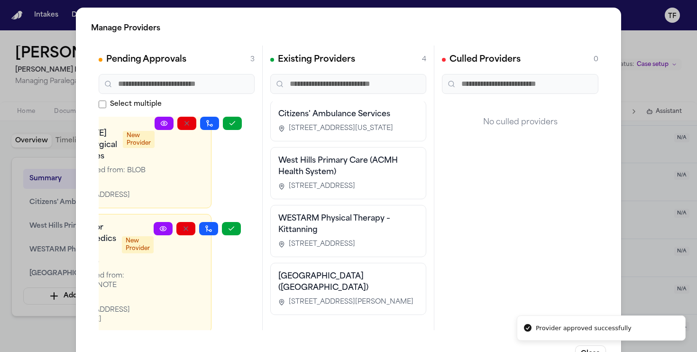
scroll to position [29, 0]
click at [640, 242] on div "Manage Providers Pending Approvals 3 Select multiple FasterCare Urgent Care – S…" at bounding box center [348, 192] width 697 height 385
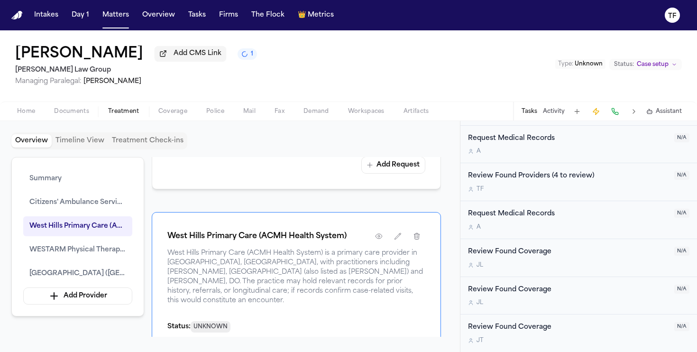
scroll to position [889, 0]
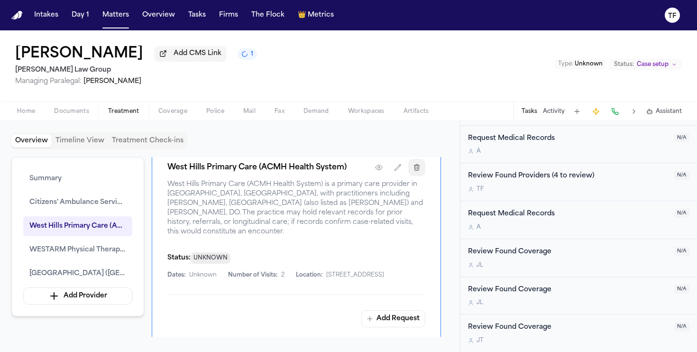
click at [413, 176] on button "button" at bounding box center [416, 167] width 17 height 17
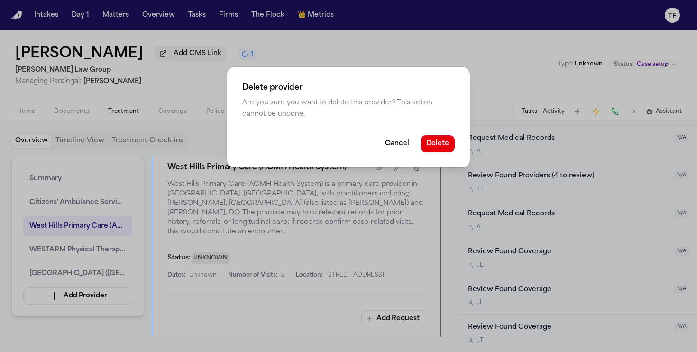
click at [430, 145] on button "Delete" at bounding box center [438, 143] width 34 height 17
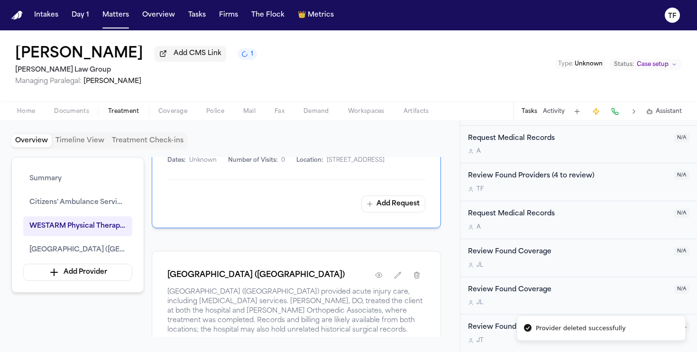
scroll to position [781, 0]
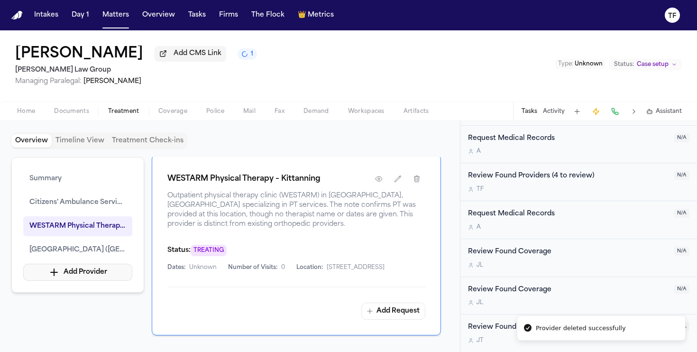
click at [97, 275] on button "Add Provider" at bounding box center [77, 272] width 109 height 17
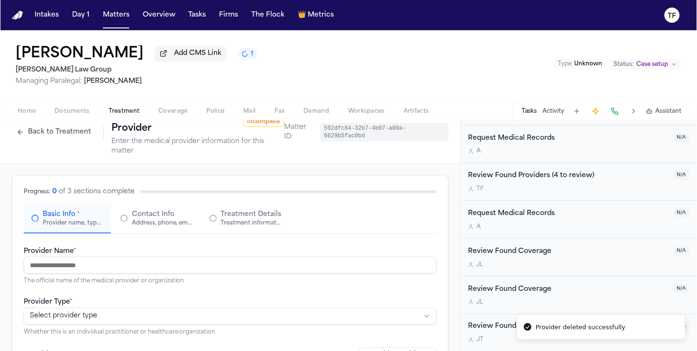
scroll to position [66, 0]
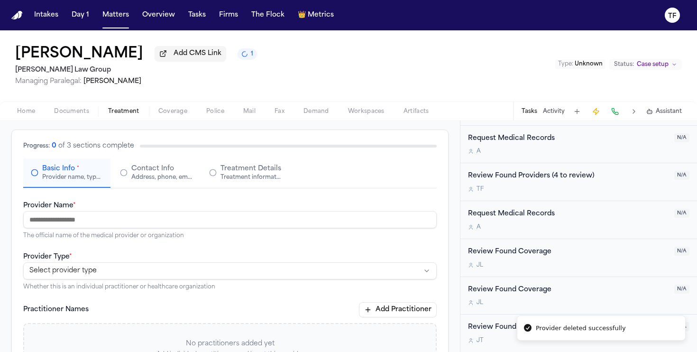
click at [149, 227] on input "Provider Name *" at bounding box center [229, 219] width 413 height 17
type input "**********"
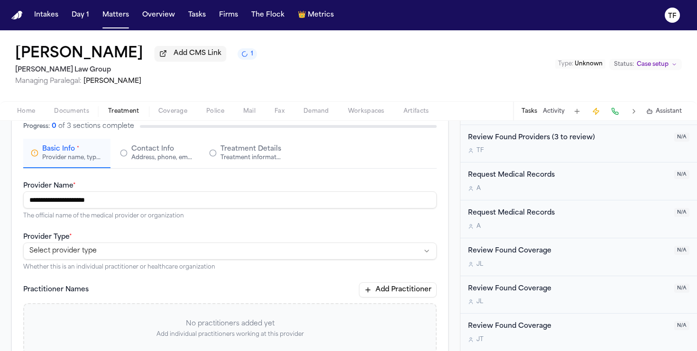
scroll to position [86, 0]
click at [156, 252] on html "**********" at bounding box center [348, 175] width 697 height 351
click at [157, 140] on div "Progress: 1 of 3 sections complete Basic Info * Provider name, type, and genera…" at bounding box center [229, 144] width 413 height 47
click at [157, 157] on div "Address, phone, email, and other contact details" at bounding box center [161, 158] width 61 height 8
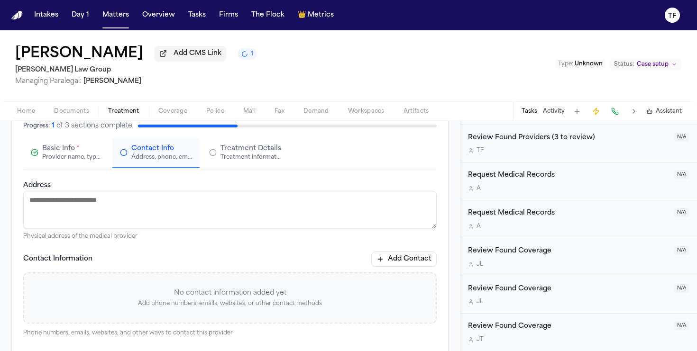
click at [73, 219] on textarea "Address" at bounding box center [229, 210] width 413 height 38
paste textarea "**********"
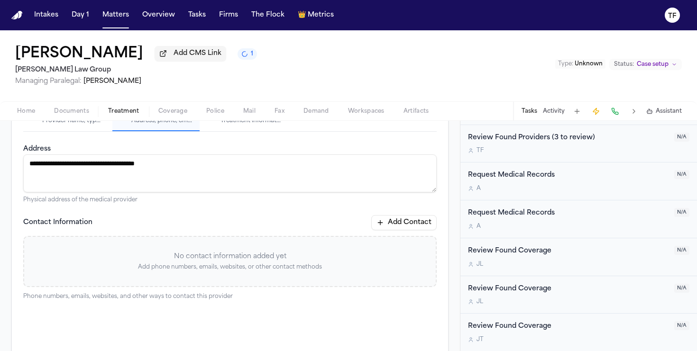
scroll to position [0, 0]
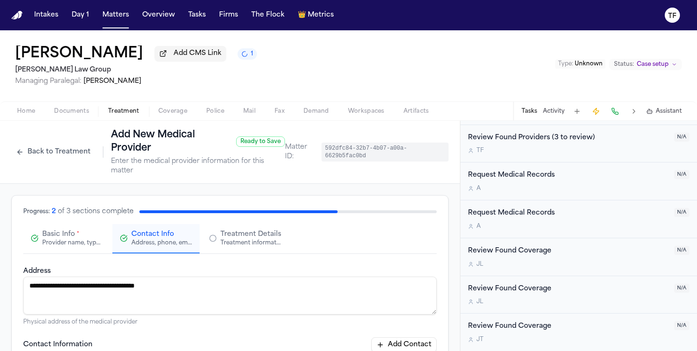
type textarea "**********"
click at [247, 238] on span "Treatment Details" at bounding box center [250, 234] width 61 height 9
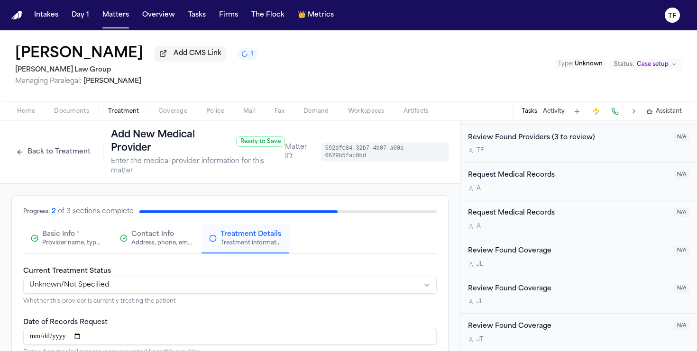
click at [193, 277] on div "**********" at bounding box center [229, 286] width 413 height 40
click at [184, 284] on html "**********" at bounding box center [348, 175] width 697 height 351
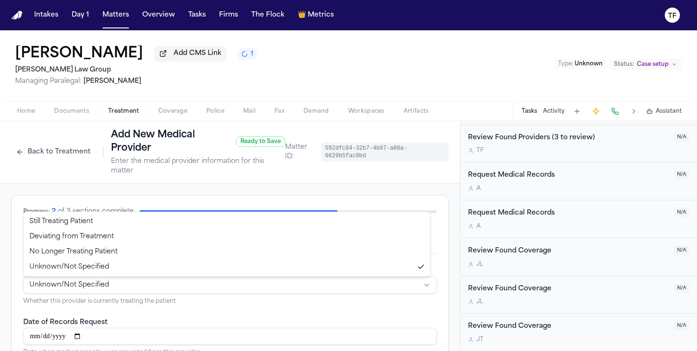
select select "*********"
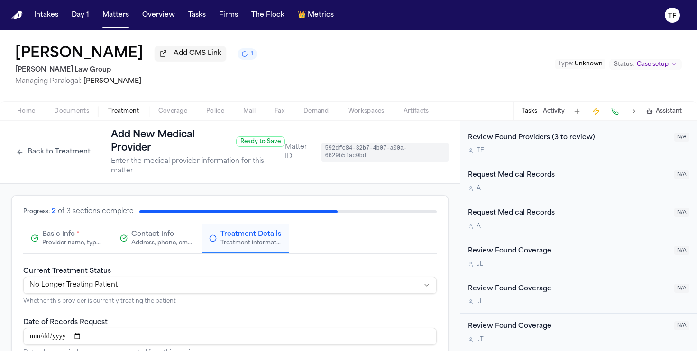
scroll to position [217, 0]
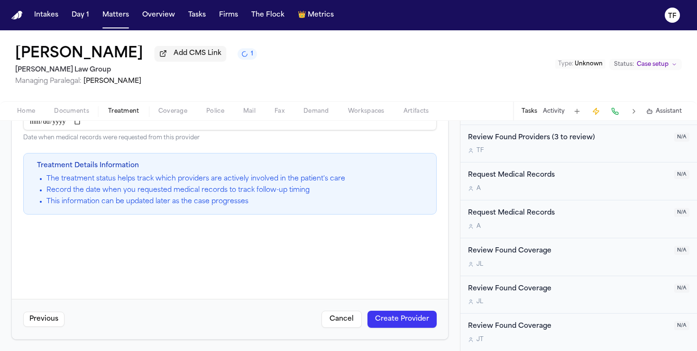
click at [415, 316] on button "Create Provider" at bounding box center [401, 319] width 69 height 17
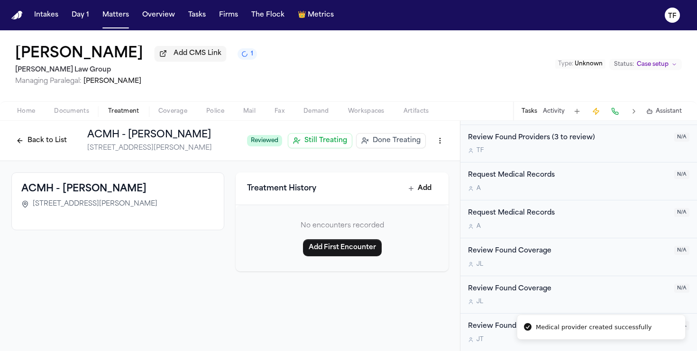
click at [406, 146] on span "Done Treating" at bounding box center [397, 140] width 48 height 9
click at [158, 114] on span "Coverage" at bounding box center [172, 112] width 29 height 8
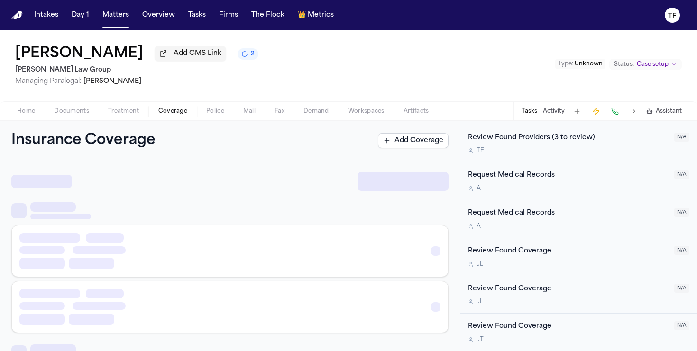
click at [125, 115] on span "Treatment" at bounding box center [123, 112] width 31 height 8
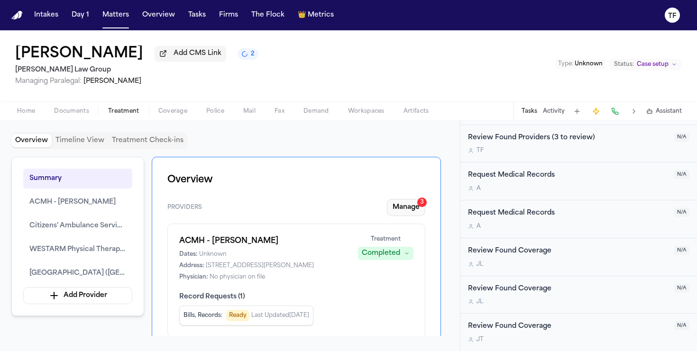
click at [413, 214] on button "Manage 3" at bounding box center [406, 207] width 38 height 17
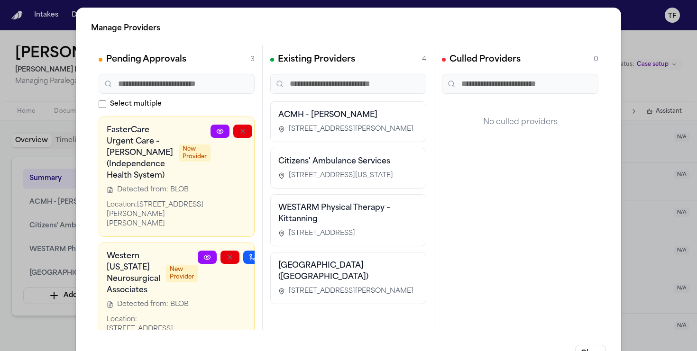
click at [231, 138] on div at bounding box center [254, 177] width 87 height 104
click at [241, 132] on icon "button" at bounding box center [243, 131] width 4 height 4
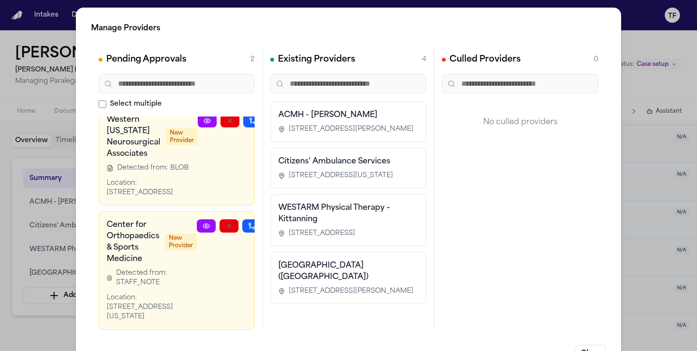
scroll to position [18, 39]
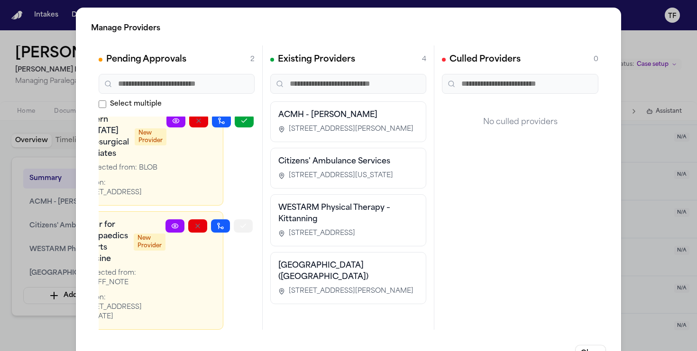
click at [239, 228] on icon "button" at bounding box center [243, 226] width 8 height 8
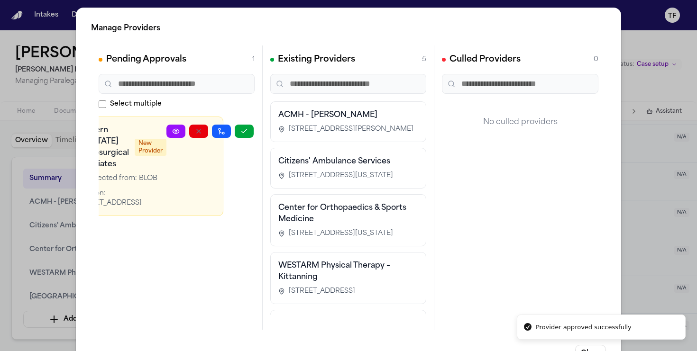
scroll to position [0, 0]
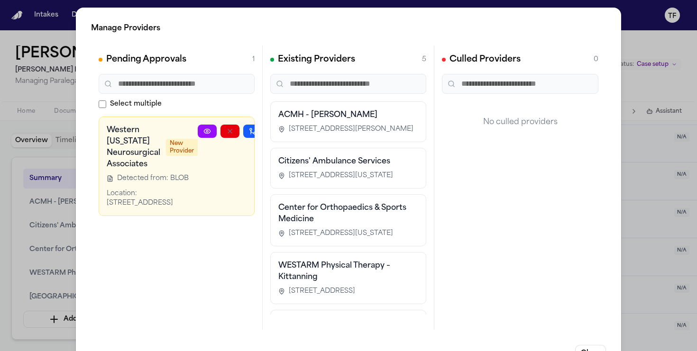
click at [229, 139] on div at bounding box center [241, 166] width 87 height 83
click at [229, 137] on button "button" at bounding box center [229, 131] width 19 height 13
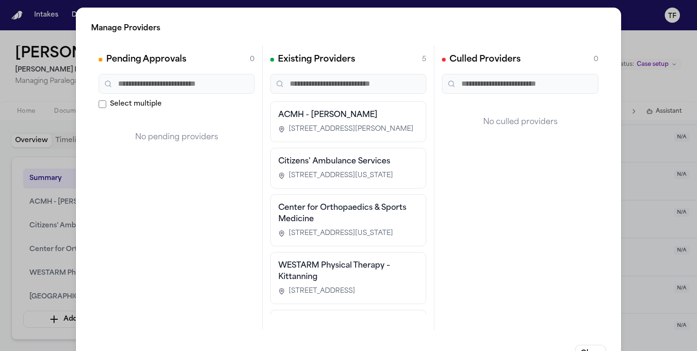
click at [642, 218] on div "Manage Providers Pending Approvals 0 Select multiple No pending providers Exist…" at bounding box center [348, 192] width 697 height 385
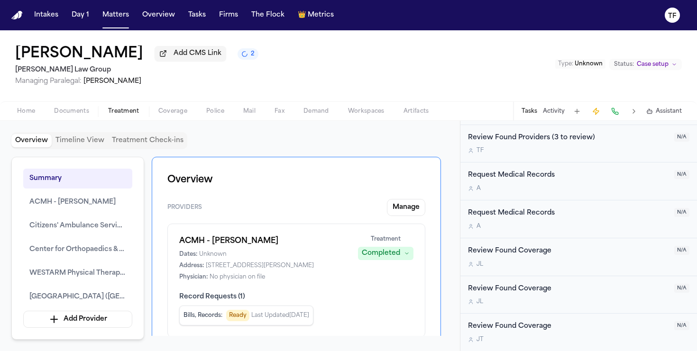
click at [34, 114] on span "Home" at bounding box center [26, 112] width 18 height 8
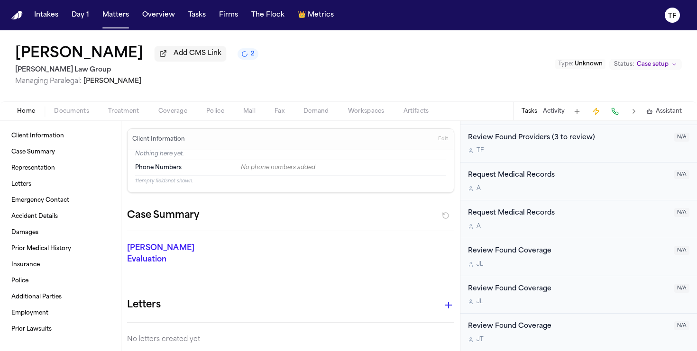
click at [126, 117] on span "button" at bounding box center [123, 116] width 43 height 1
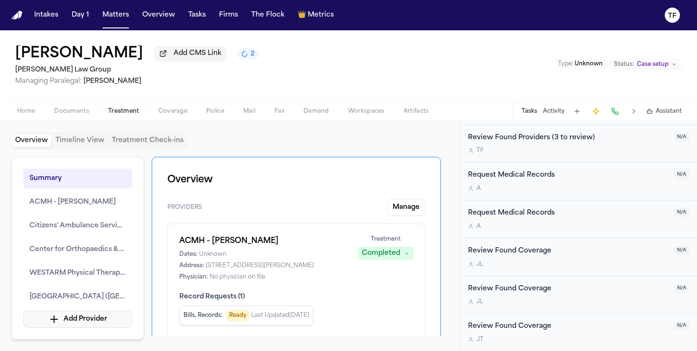
click at [81, 323] on button "Add Provider" at bounding box center [77, 319] width 109 height 17
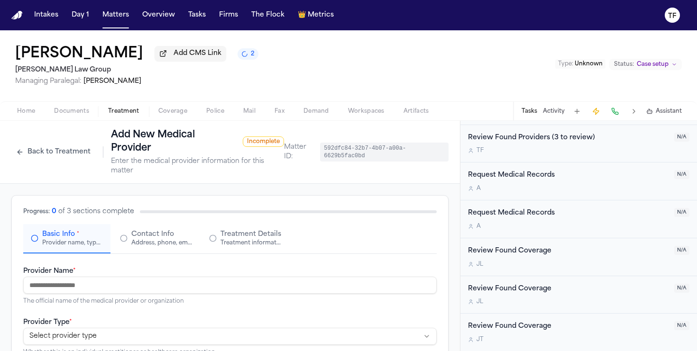
click at [116, 293] on input "Provider Name *" at bounding box center [229, 285] width 413 height 17
paste input "**********"
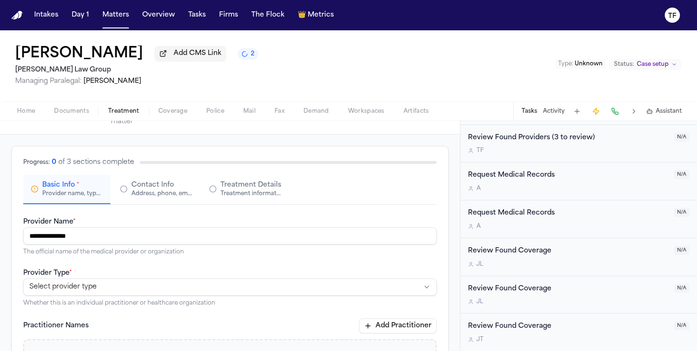
scroll to position [53, 0]
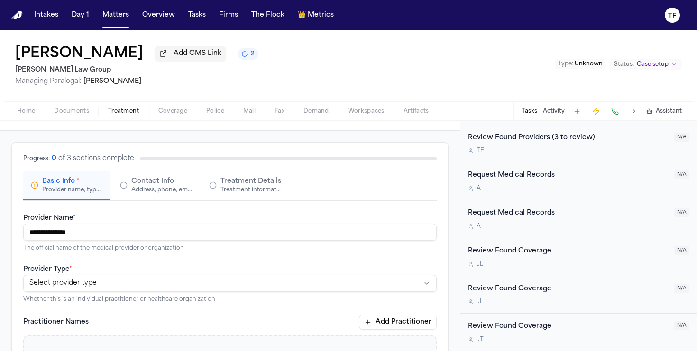
type input "**********"
click at [148, 293] on html "**********" at bounding box center [348, 175] width 697 height 351
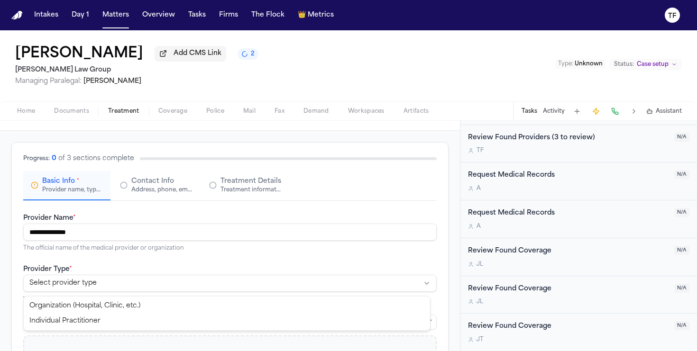
select select "**********"
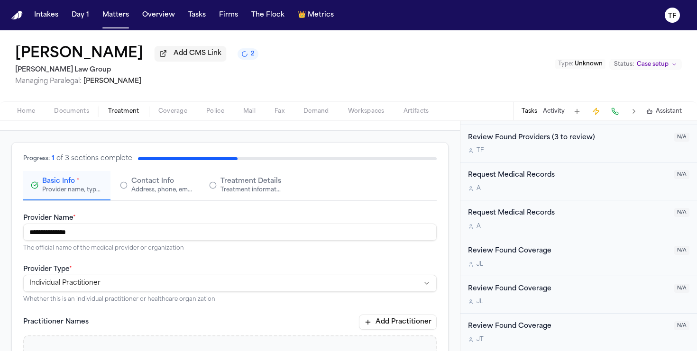
click at [147, 194] on div "Address, phone, email, and other contact details" at bounding box center [161, 190] width 61 height 8
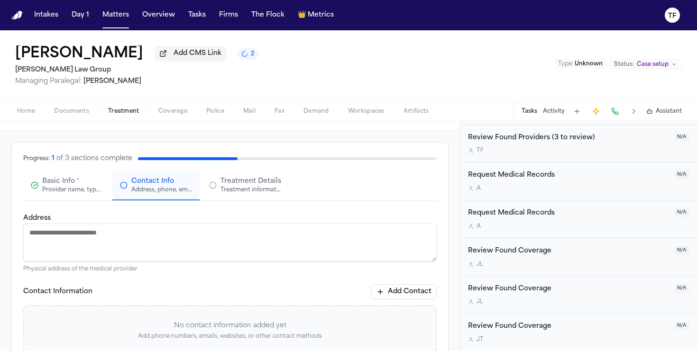
click at [135, 241] on textarea "Address" at bounding box center [229, 243] width 413 height 38
paste textarea "**********"
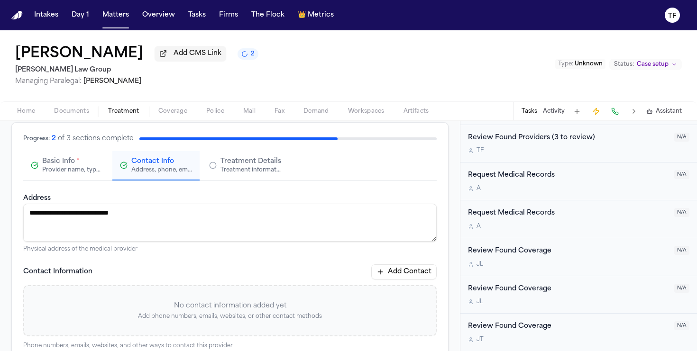
type textarea "**********"
click at [418, 276] on button "Add Contact" at bounding box center [403, 272] width 65 height 15
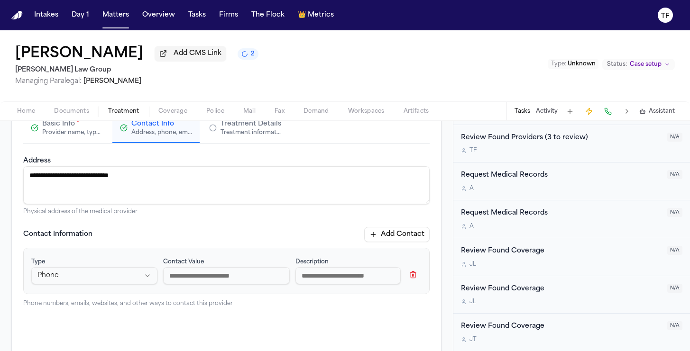
scroll to position [149, 0]
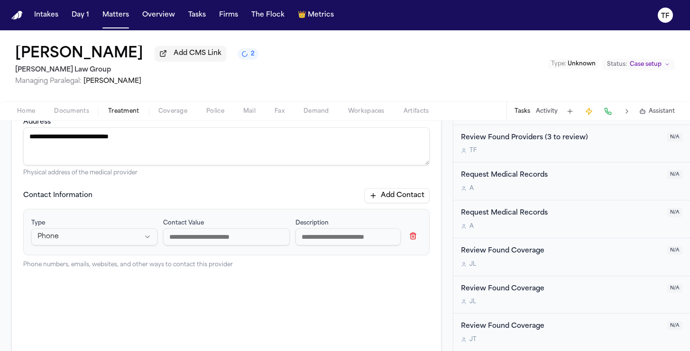
paste input "**********"
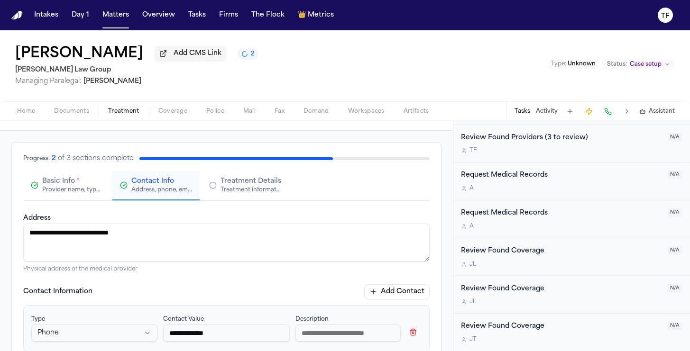
scroll to position [0, 0]
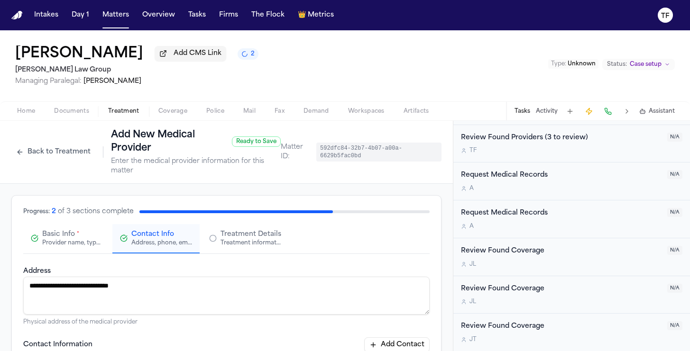
type input "**********"
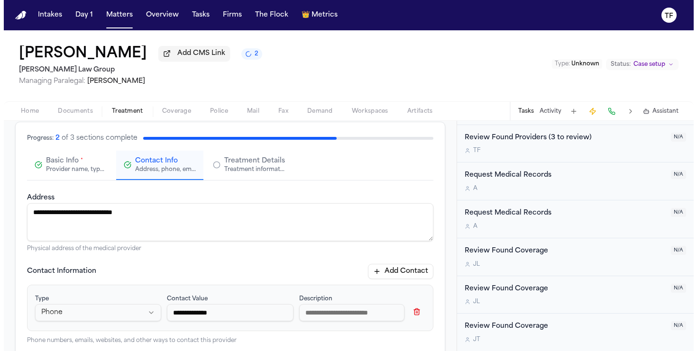
scroll to position [75, 0]
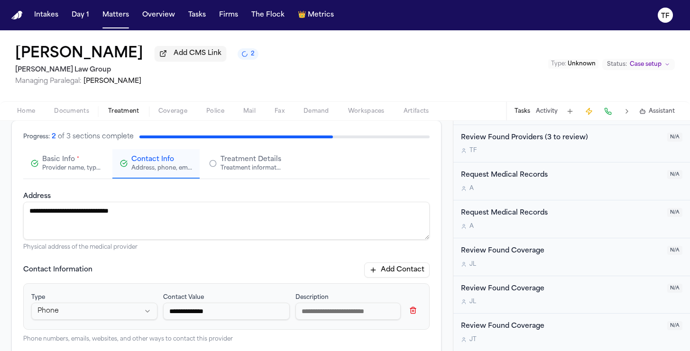
click at [253, 153] on button "Treatment Details Treatment information, practitioners, and dates" at bounding box center [245, 163] width 87 height 29
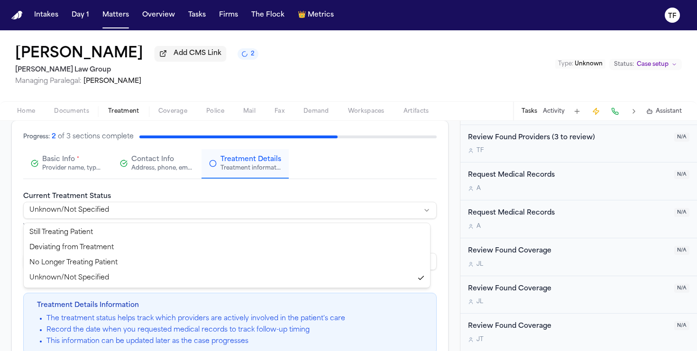
click at [256, 215] on html "**********" at bounding box center [348, 175] width 697 height 351
select select "*********"
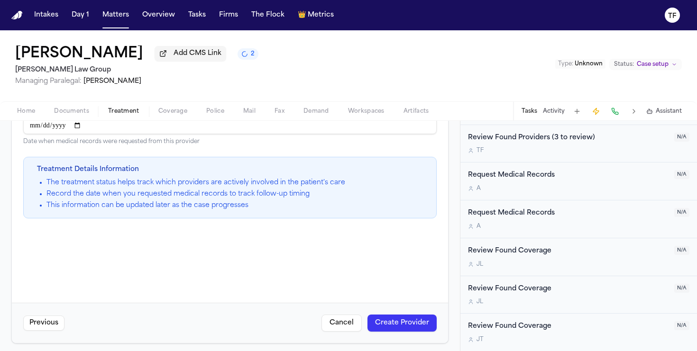
scroll to position [217, 0]
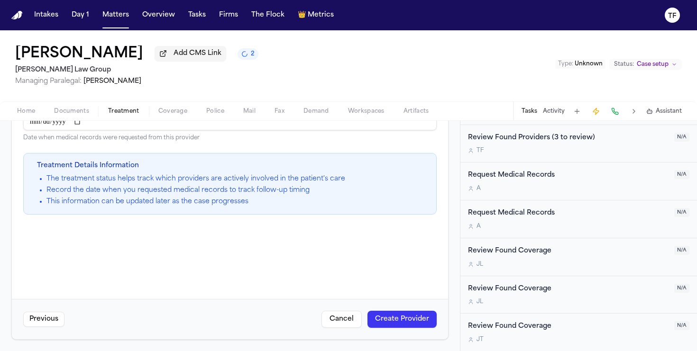
click at [387, 312] on button "Create Provider" at bounding box center [401, 319] width 69 height 17
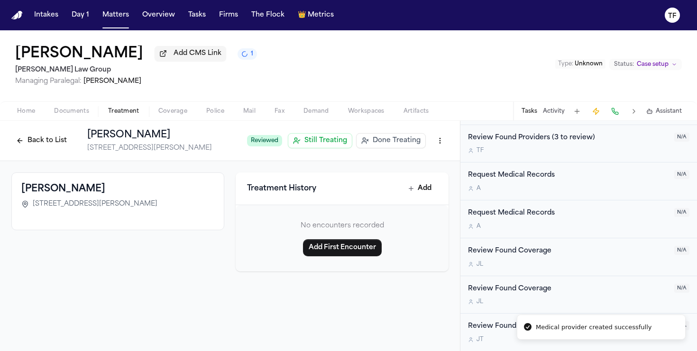
click at [401, 142] on span "Done Treating" at bounding box center [397, 140] width 48 height 9
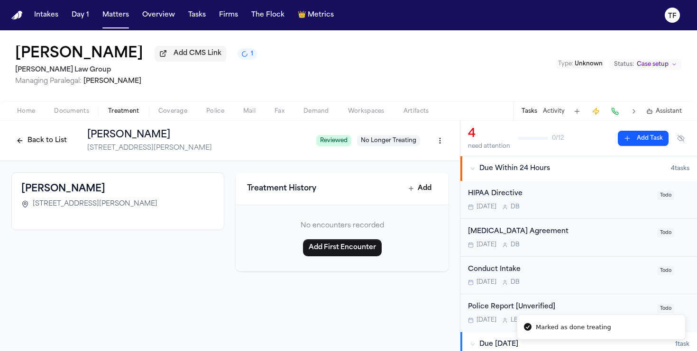
click at [534, 110] on button "Tasks" at bounding box center [530, 112] width 16 height 8
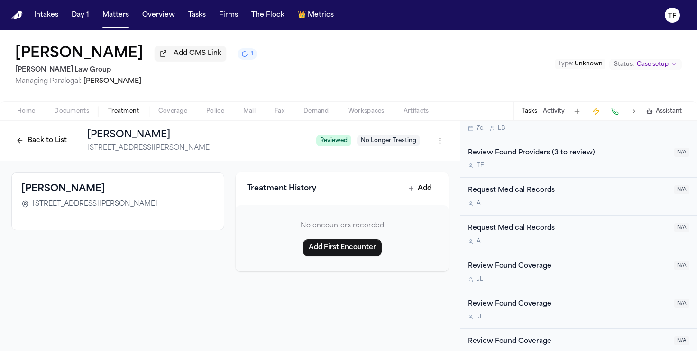
scroll to position [334, 0]
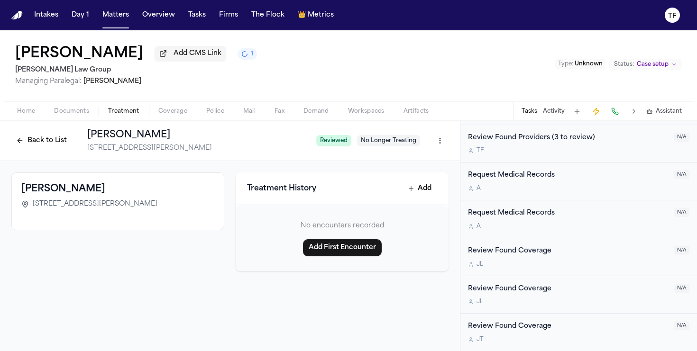
click at [555, 115] on button "Activity" at bounding box center [554, 112] width 22 height 8
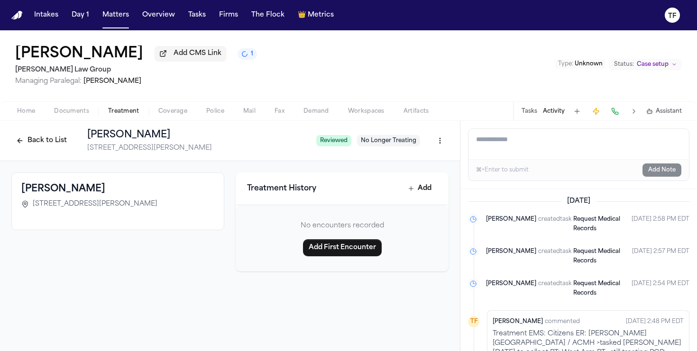
click at [189, 111] on button "Coverage" at bounding box center [173, 111] width 48 height 11
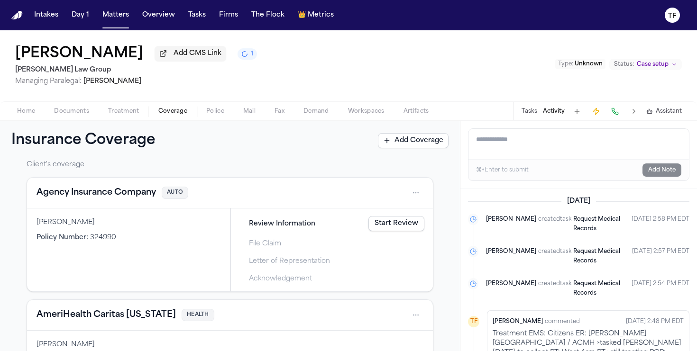
scroll to position [23, 0]
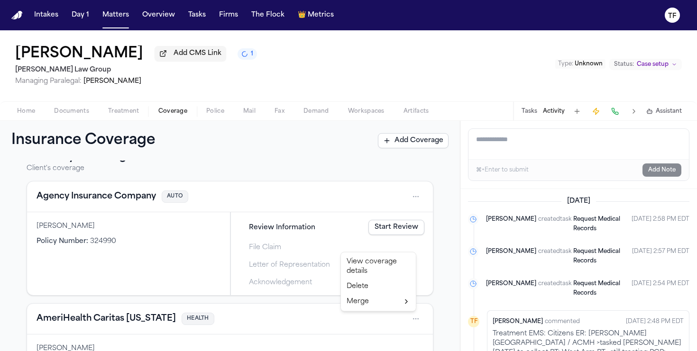
click at [409, 319] on html "Intakes Day 1 Matters Overview Tasks Firms The Flock 👑 Metrics TF James L Fortu…" at bounding box center [348, 175] width 697 height 351
click at [384, 263] on div "View coverage details" at bounding box center [378, 267] width 71 height 25
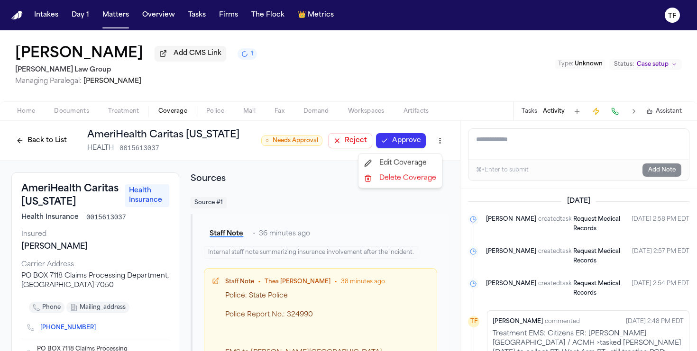
click at [429, 148] on html "Intakes Day 1 Matters Overview Tasks Firms The Flock 👑 Metrics TF James L Fortu…" at bounding box center [348, 175] width 697 height 351
click at [420, 161] on div "Edit Coverage" at bounding box center [400, 163] width 80 height 15
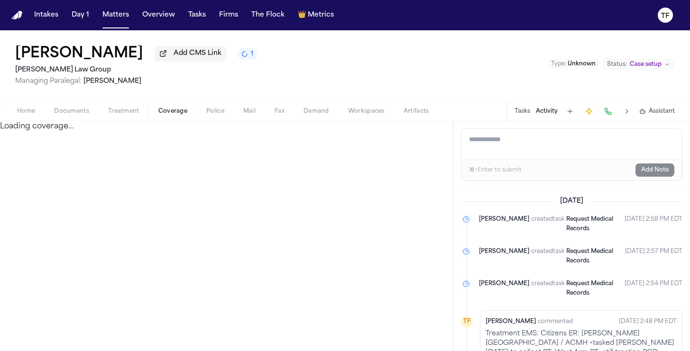
select select "**********"
select select "******"
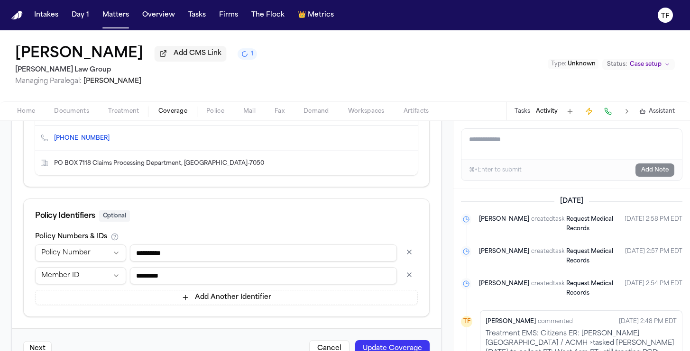
scroll to position [499, 0]
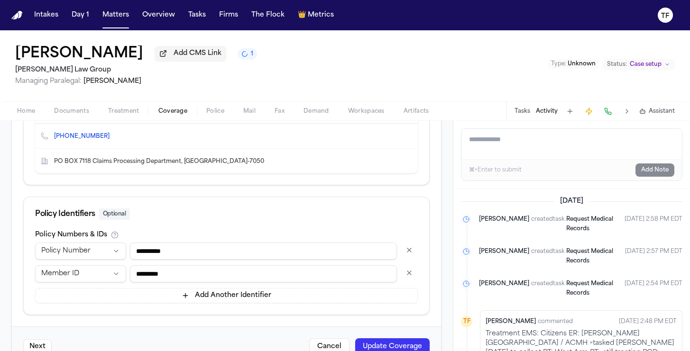
click at [206, 255] on input "**********" at bounding box center [263, 251] width 267 height 17
click at [183, 283] on input "*********" at bounding box center [263, 274] width 267 height 17
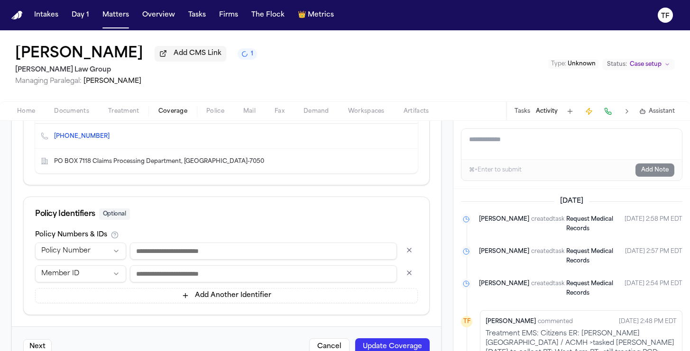
click at [169, 275] on input at bounding box center [263, 274] width 267 height 17
paste input "*********"
type input "*********"
click at [391, 348] on button "Update Coverage" at bounding box center [392, 347] width 74 height 17
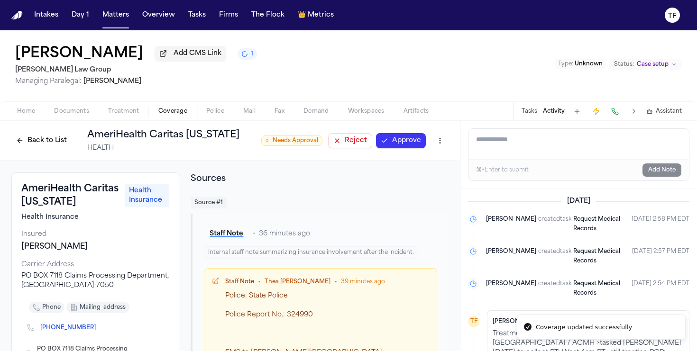
click at [396, 147] on button "Approve" at bounding box center [401, 140] width 50 height 15
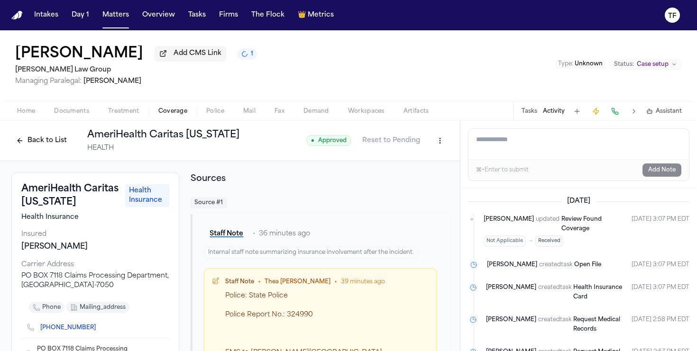
click at [22, 138] on button "Back to List" at bounding box center [41, 140] width 60 height 15
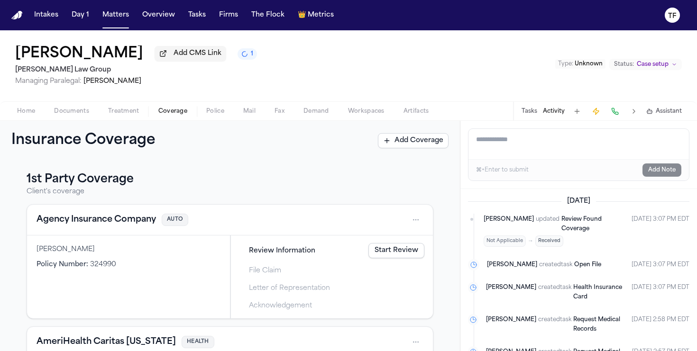
click at [408, 220] on html "Intakes Day 1 Matters Overview Tasks Firms The Flock 👑 Metrics TF James L Fortu…" at bounding box center [348, 175] width 697 height 351
click at [374, 250] on div "View coverage details" at bounding box center [378, 246] width 71 height 25
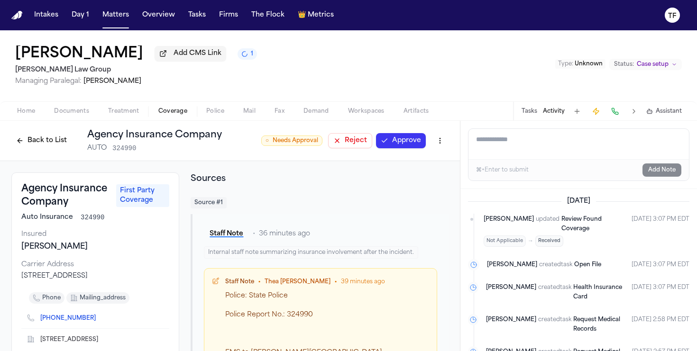
click at [434, 146] on html "Intakes Day 1 Matters Overview Tasks Firms The Flock 👑 Metrics TF James L Fortu…" at bounding box center [348, 175] width 697 height 351
click at [414, 165] on div "Edit Coverage" at bounding box center [400, 163] width 80 height 15
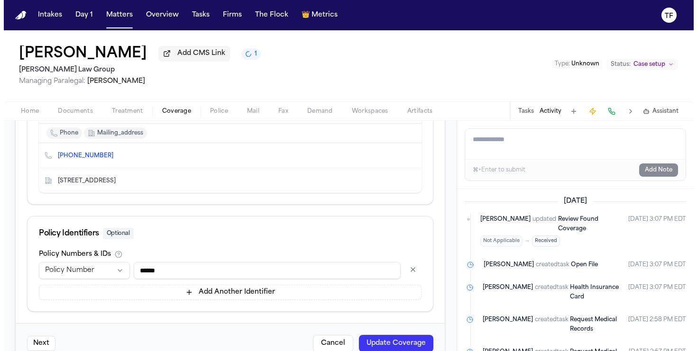
scroll to position [505, 0]
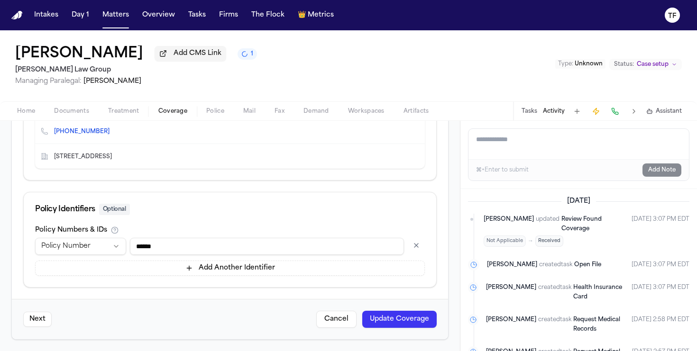
click at [110, 242] on html "**********" at bounding box center [348, 175] width 697 height 351
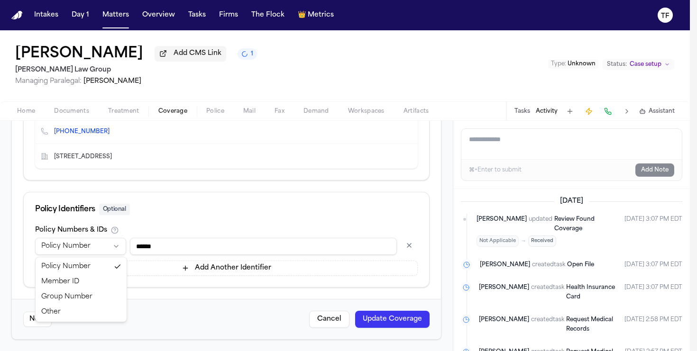
select select "*****"
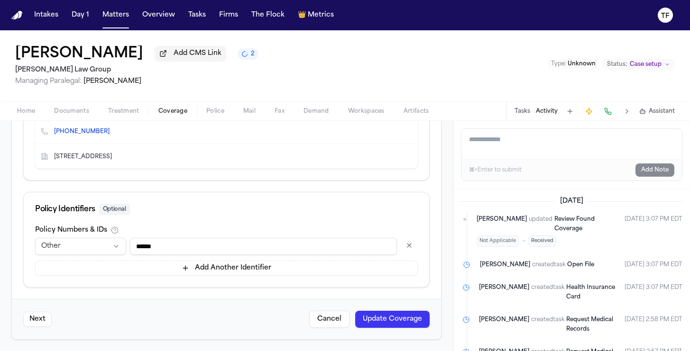
click at [154, 246] on input "******" at bounding box center [263, 246] width 267 height 17
click at [154, 245] on input "******" at bounding box center [263, 246] width 267 height 17
paste input "*****"
type input "**********"
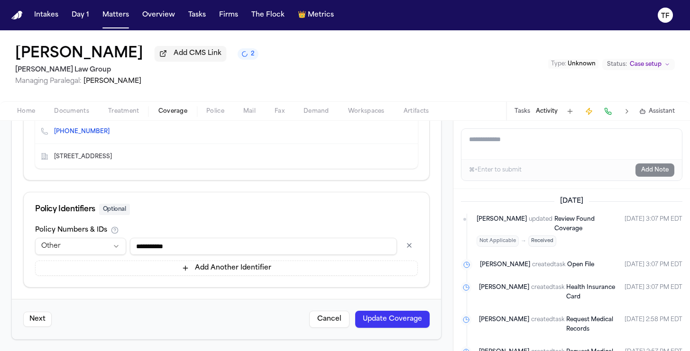
click at [389, 316] on button "Update Coverage" at bounding box center [392, 319] width 74 height 17
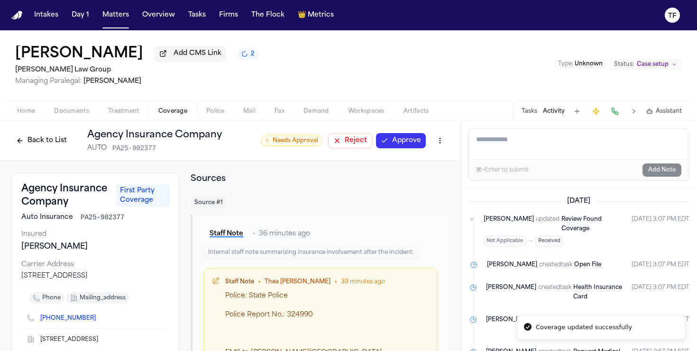
click at [386, 144] on button "Approve" at bounding box center [401, 140] width 50 height 15
click at [64, 142] on button "Back to List" at bounding box center [41, 140] width 60 height 15
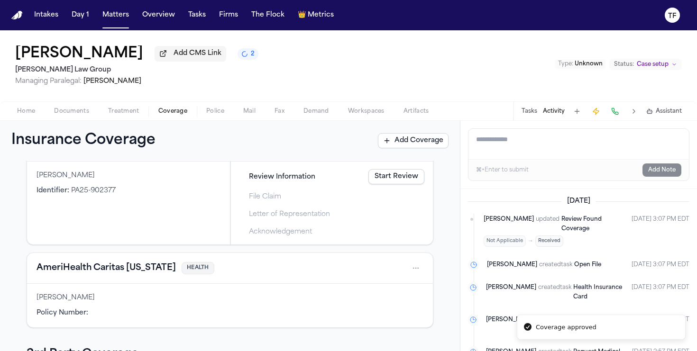
scroll to position [230, 0]
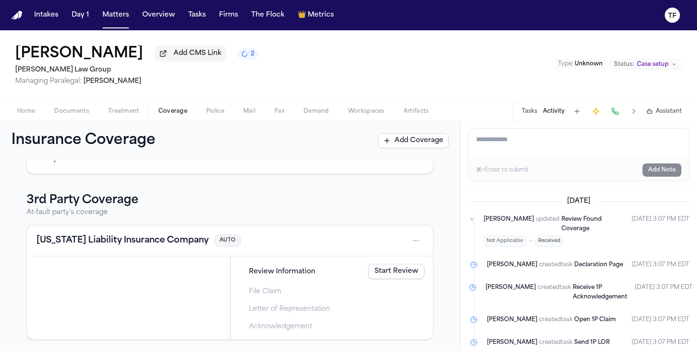
click at [407, 246] on html "Intakes Day 1 Matters Overview Tasks Firms The Flock 👑 Metrics TF James L Fortu…" at bounding box center [348, 175] width 697 height 351
click at [396, 261] on div "View coverage details" at bounding box center [378, 265] width 71 height 25
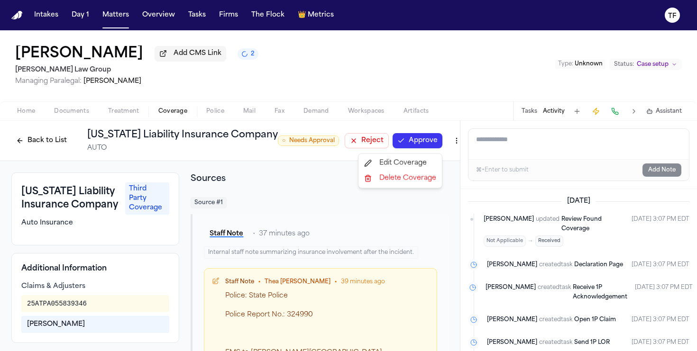
click at [425, 139] on html "Intakes Day 1 Matters Overview Tasks Firms The Flock 👑 Metrics TF James L Fortu…" at bounding box center [348, 175] width 697 height 351
click at [417, 165] on div "Edit Coverage" at bounding box center [400, 163] width 80 height 15
select select "**********"
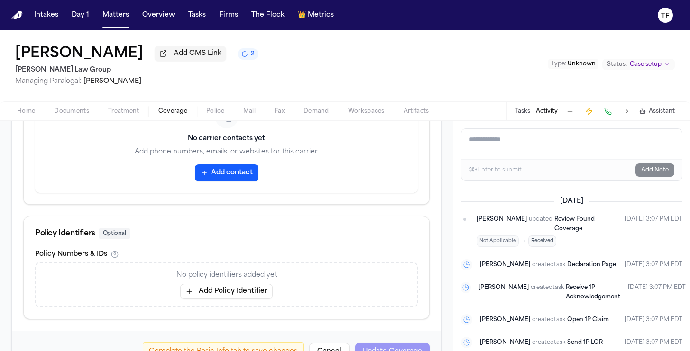
scroll to position [512, 0]
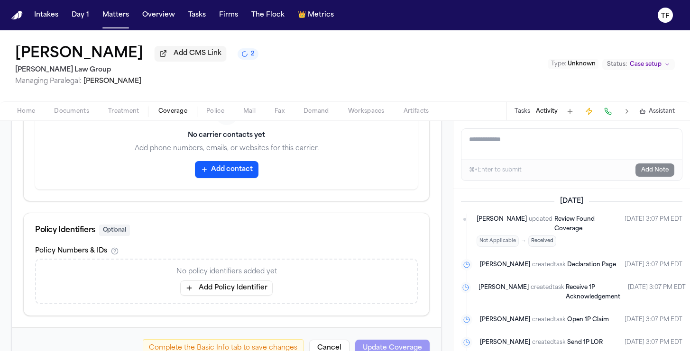
click at [217, 289] on button "Add Policy Identifier" at bounding box center [226, 288] width 92 height 15
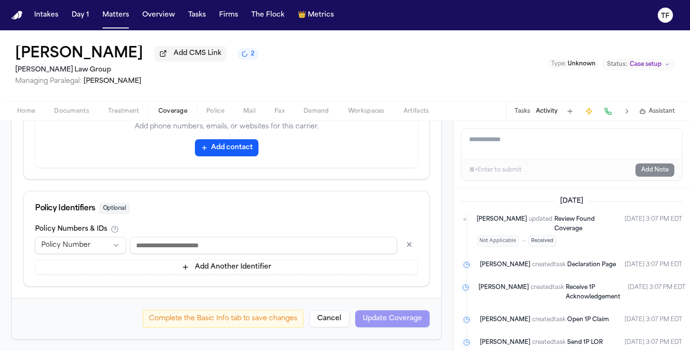
scroll to position [536, 0]
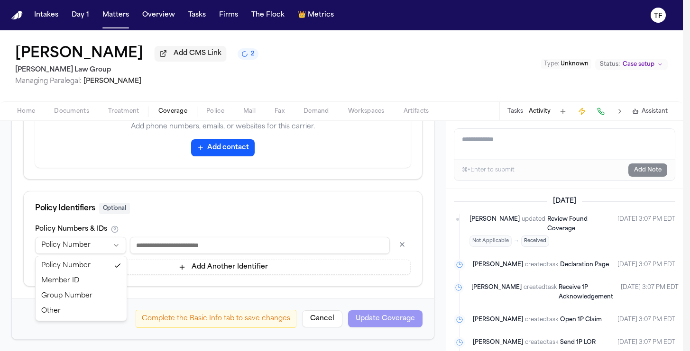
click at [111, 247] on html "**********" at bounding box center [345, 175] width 690 height 351
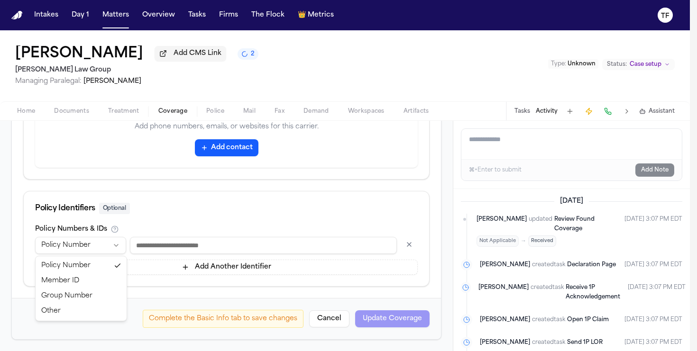
select select "*****"
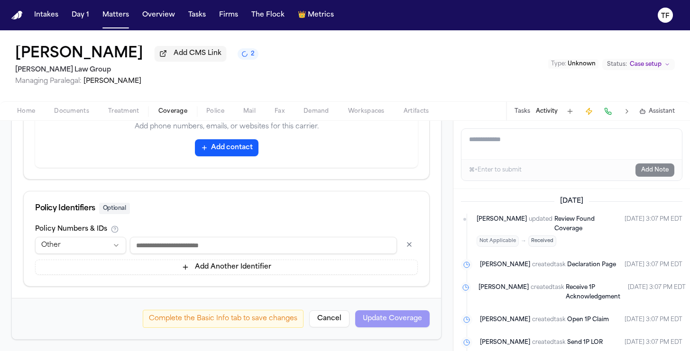
click at [149, 245] on input at bounding box center [263, 245] width 267 height 17
paste input "**********"
type input "**********"
click at [328, 293] on form "**********" at bounding box center [226, 28] width 406 height 621
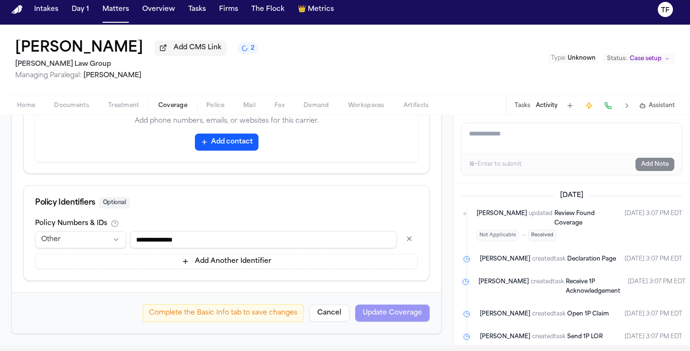
scroll to position [12, 0]
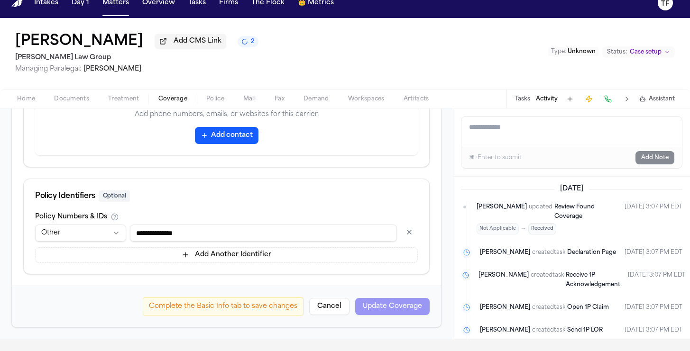
click at [328, 309] on button "Cancel" at bounding box center [329, 306] width 40 height 17
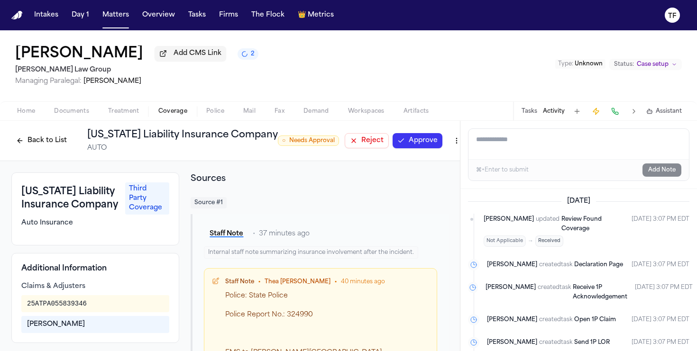
click at [350, 141] on button "Reject" at bounding box center [367, 140] width 44 height 15
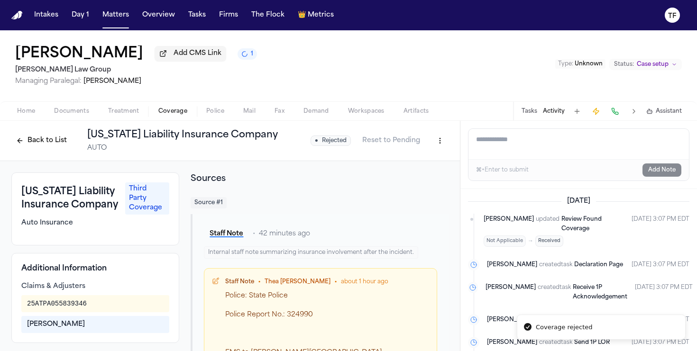
click at [125, 115] on span "Treatment" at bounding box center [123, 112] width 31 height 8
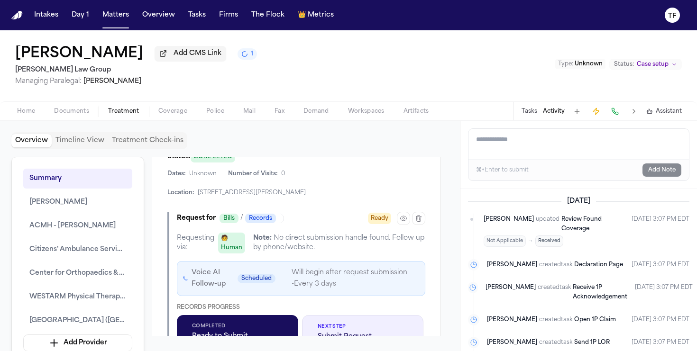
scroll to position [1177, 0]
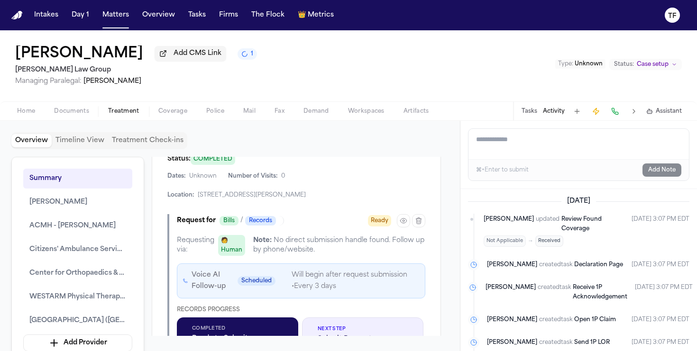
click at [175, 115] on span "Coverage" at bounding box center [172, 112] width 29 height 8
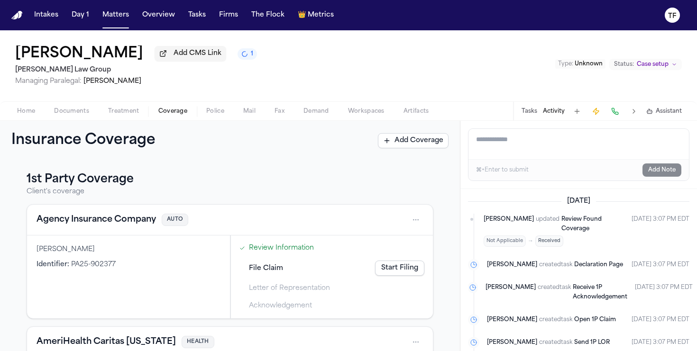
click at [30, 124] on div "Insurance Coverage Add Coverage" at bounding box center [230, 141] width 460 height 40
click at [31, 115] on span "Home" at bounding box center [26, 112] width 18 height 8
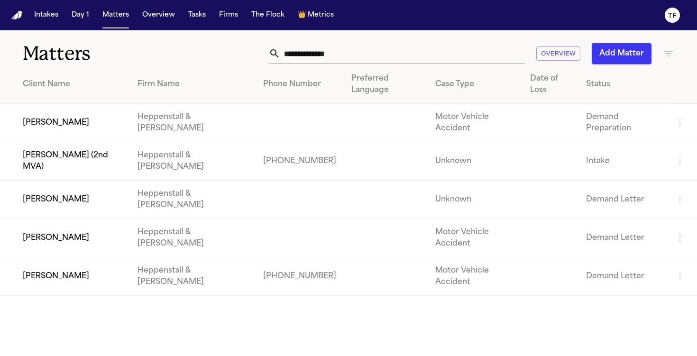
click at [56, 181] on td "[PERSON_NAME]" at bounding box center [65, 200] width 130 height 38
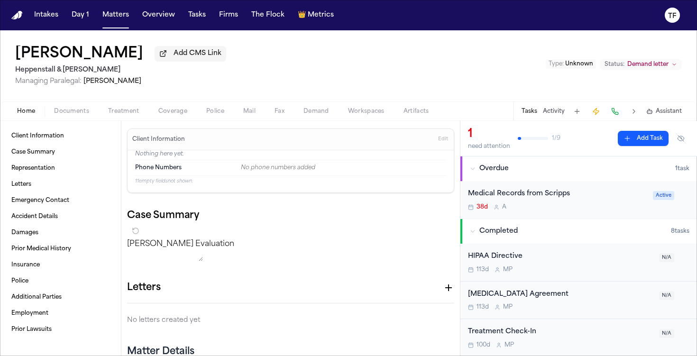
click at [116, 119] on div "Home Documents Treatment Coverage Police Mail Fax Demand Workspaces Artifacts T…" at bounding box center [348, 110] width 697 height 19
click at [116, 114] on span "Treatment" at bounding box center [123, 112] width 31 height 8
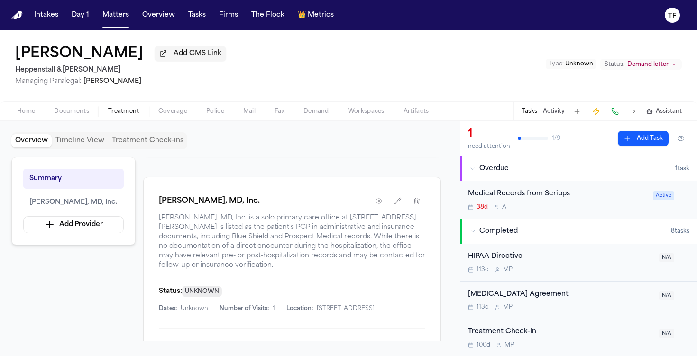
scroll to position [165, 0]
click at [379, 209] on button "button" at bounding box center [378, 200] width 17 height 17
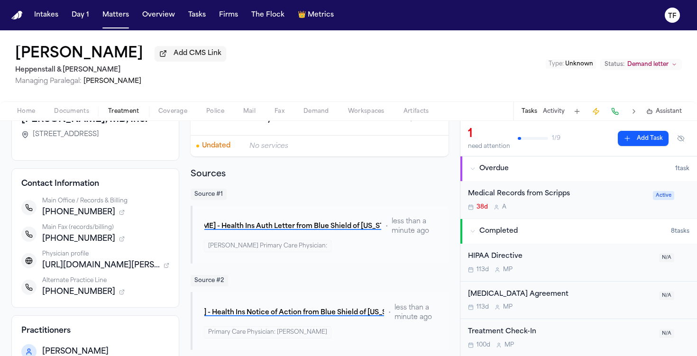
scroll to position [81, 0]
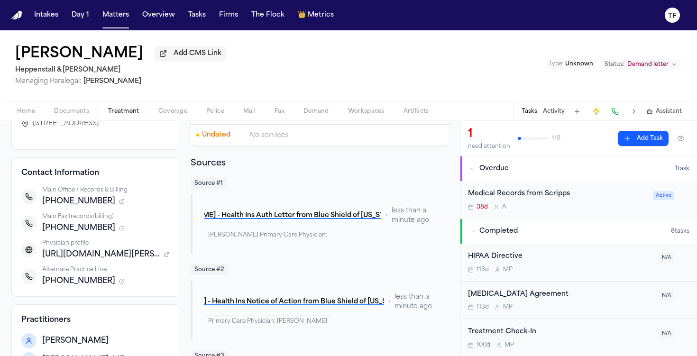
drag, startPoint x: 98, startPoint y: 216, endPoint x: 60, endPoint y: 213, distance: 37.6
click at [60, 207] on div "+16192678181" at bounding box center [105, 201] width 127 height 11
drag, startPoint x: 93, startPoint y: 214, endPoint x: 42, endPoint y: 215, distance: 51.2
click at [42, 207] on div "+16192678181" at bounding box center [105, 201] width 127 height 11
copy span "+16192678181"
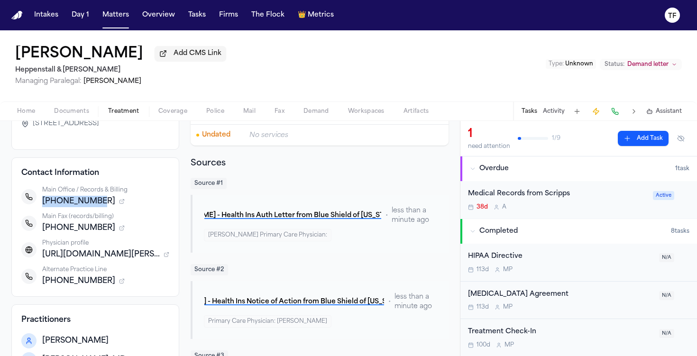
click at [520, 181] on button "Overdue 1 task" at bounding box center [578, 168] width 237 height 25
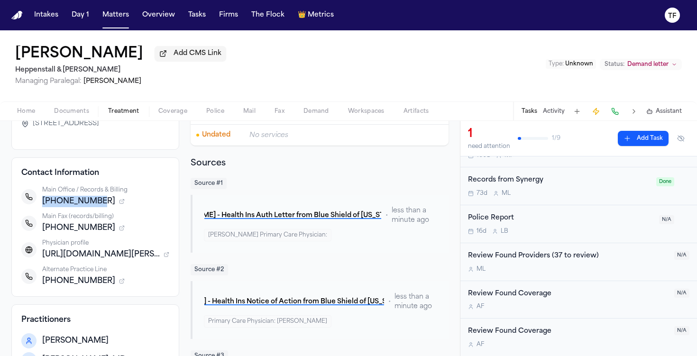
scroll to position [0, 0]
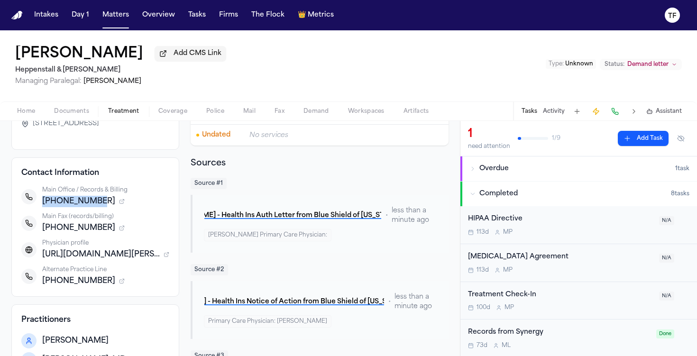
click at [82, 114] on span "Documents" at bounding box center [71, 112] width 35 height 8
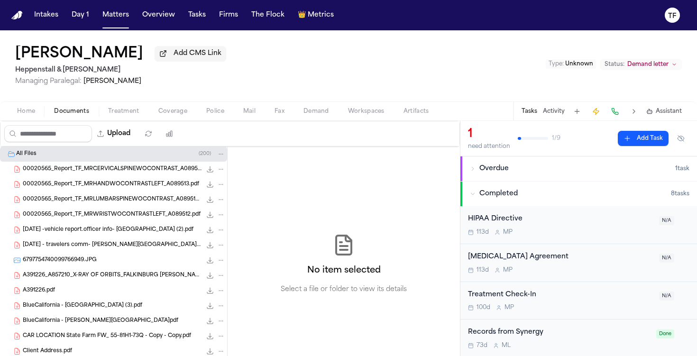
click at [34, 120] on div "Home Documents Treatment Coverage Police Mail Fax Demand Workspaces Artifacts T…" at bounding box center [348, 110] width 697 height 19
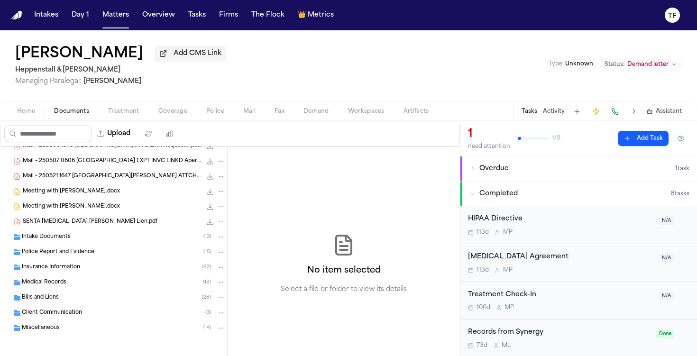
scroll to position [345, 0]
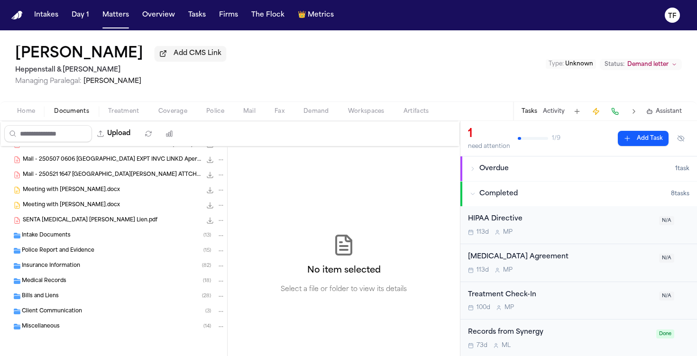
click at [94, 230] on div "Intake Documents ( 13 )" at bounding box center [113, 235] width 227 height 15
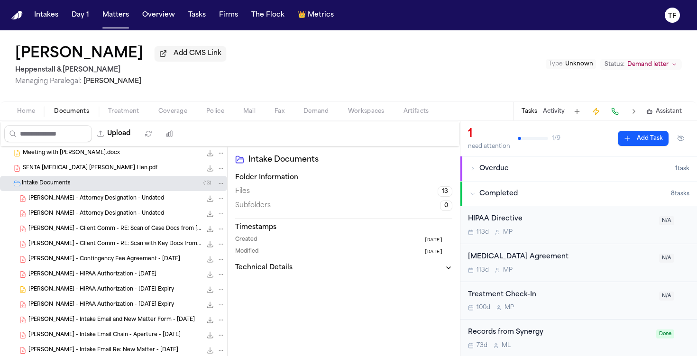
scroll to position [397, 0]
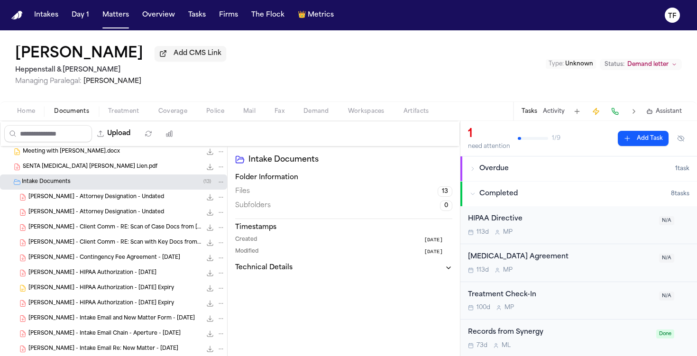
click at [95, 275] on span "T. Falkinburg - HIPAA Authorization - 3.10.27" at bounding box center [92, 273] width 128 height 8
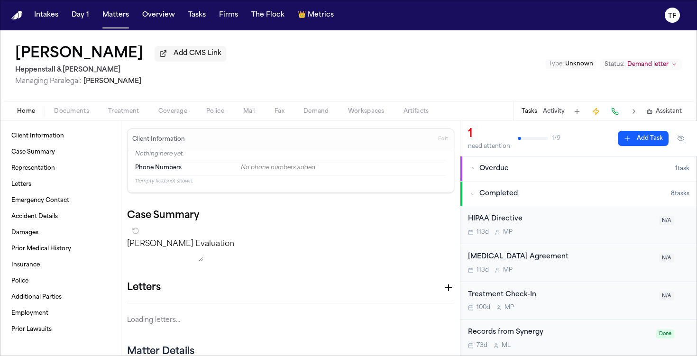
click at [32, 115] on span "Home" at bounding box center [26, 112] width 18 height 8
click at [438, 141] on span "Edit" at bounding box center [443, 139] width 10 height 7
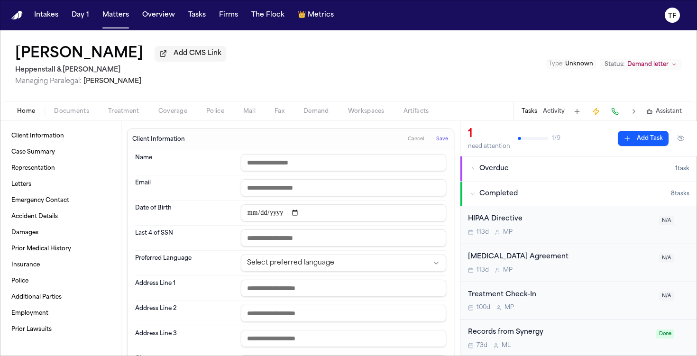
click at [243, 213] on input "date" at bounding box center [343, 212] width 205 height 17
type input "**********"
click at [440, 145] on button "Save" at bounding box center [442, 139] width 18 height 15
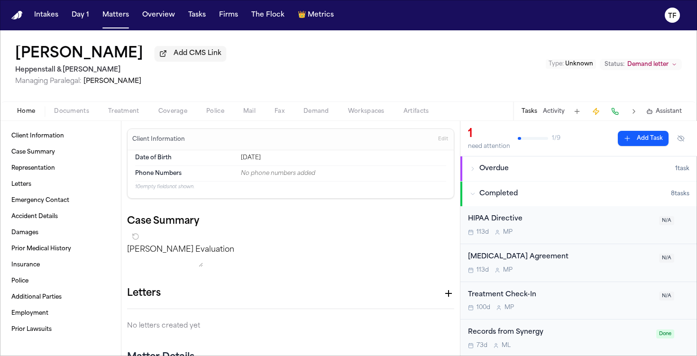
click at [112, 115] on span "Treatment" at bounding box center [123, 112] width 31 height 8
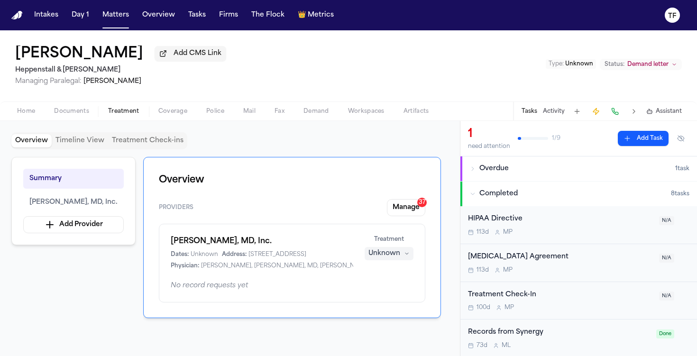
drag, startPoint x: 290, startPoint y: 241, endPoint x: 161, endPoint y: 240, distance: 128.5
click at [161, 240] on div "Ira R. Braverman, MD, Inc. Dates: Unknown Address: 610 Euclid Avenue, Suite 201…" at bounding box center [292, 263] width 266 height 79
copy h1 "Ira R. Braverman, MD, Inc."
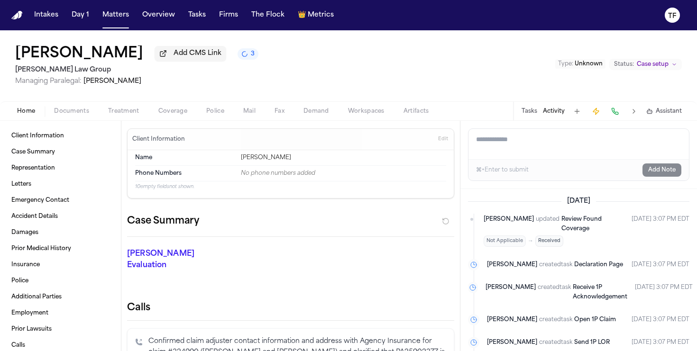
click at [171, 115] on span "Coverage" at bounding box center [172, 112] width 29 height 8
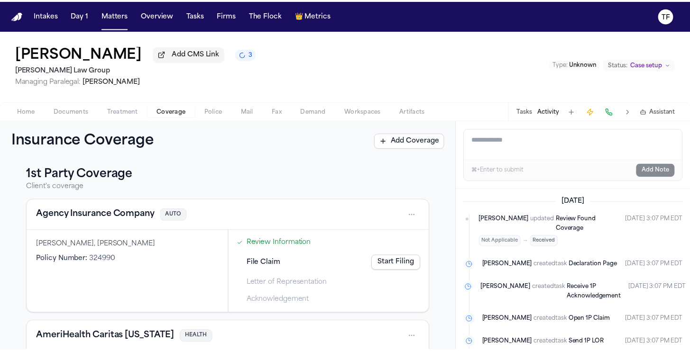
scroll to position [6, 0]
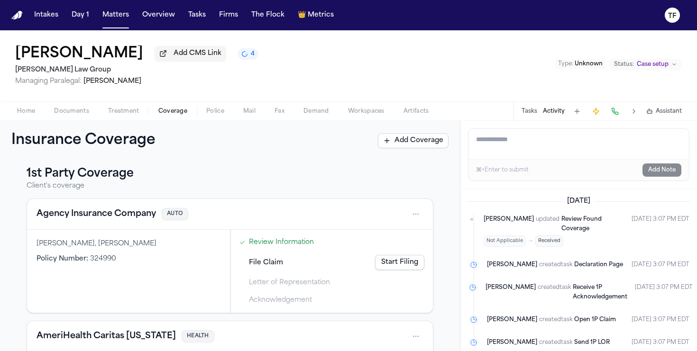
click at [406, 215] on html "Intakes Day 1 Matters Overview Tasks Firms The Flock 👑 Metrics TF [PERSON_NAME]…" at bounding box center [348, 175] width 697 height 351
click at [383, 233] on div "View coverage details" at bounding box center [378, 241] width 71 height 25
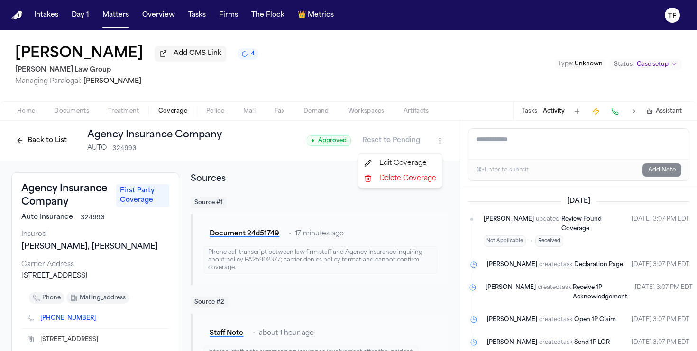
click at [435, 145] on html "Intakes Day 1 Matters Overview Tasks Firms The Flock 👑 Metrics TF [PERSON_NAME]…" at bounding box center [348, 175] width 697 height 351
click at [412, 162] on div "Edit Coverage" at bounding box center [400, 163] width 80 height 15
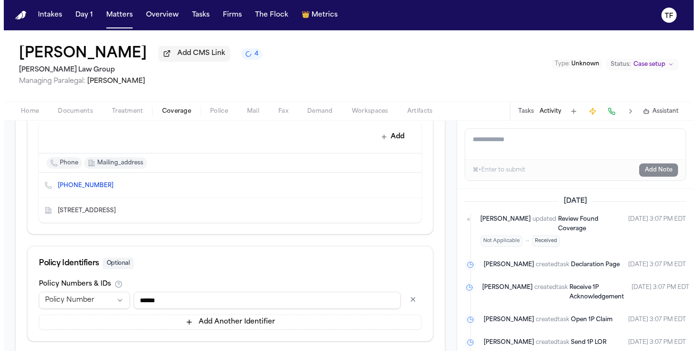
scroll to position [528, 0]
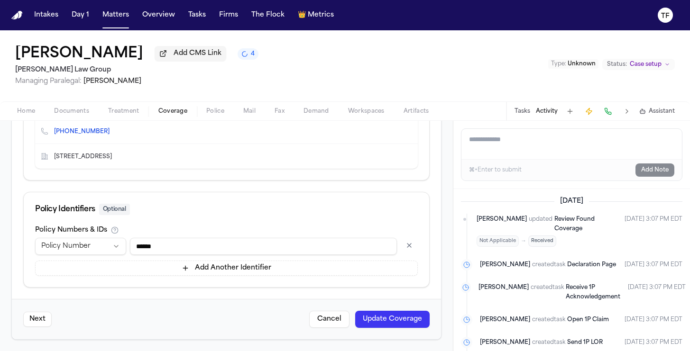
click at [194, 249] on input "******" at bounding box center [263, 246] width 267 height 17
paste input "*****"
type input "**********"
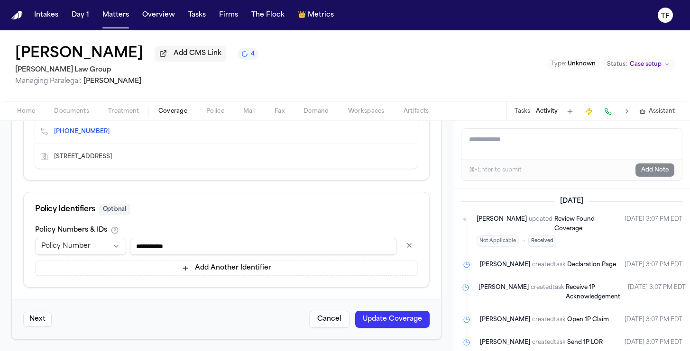
click at [382, 316] on button "Update Coverage" at bounding box center [392, 319] width 74 height 17
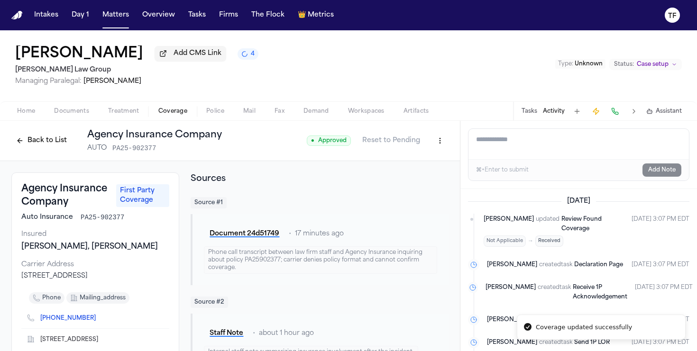
click at [33, 141] on button "Back to List" at bounding box center [41, 140] width 60 height 15
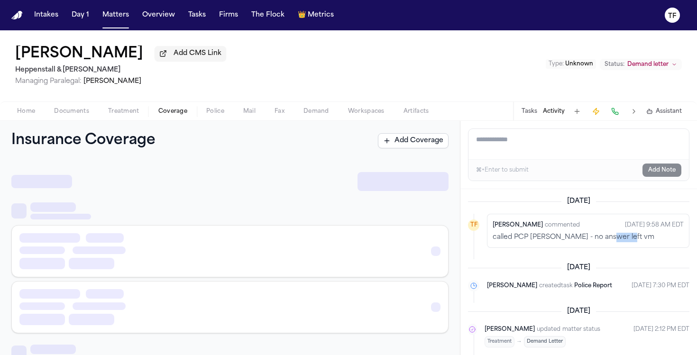
click at [169, 115] on span "Coverage" at bounding box center [172, 112] width 29 height 8
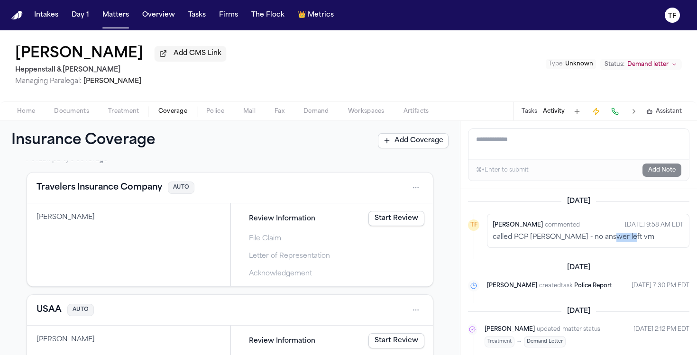
scroll to position [240, 0]
